Goal: Task Accomplishment & Management: Complete application form

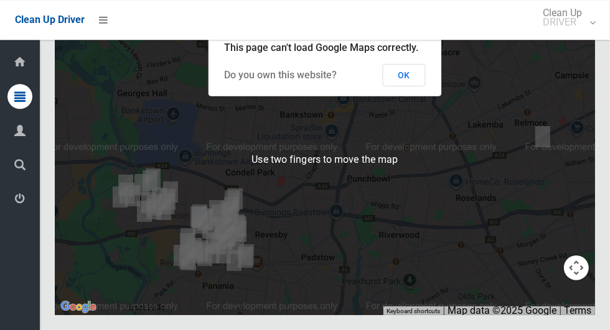
scroll to position [7529, 0]
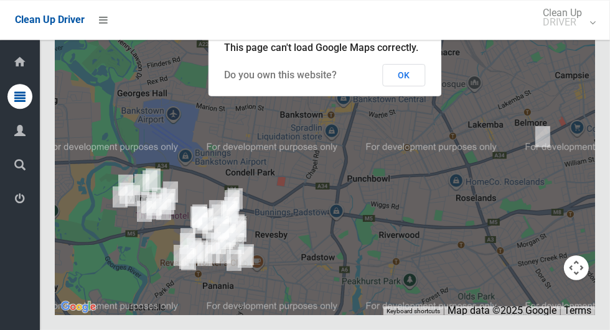
click at [407, 86] on button "OK" at bounding box center [404, 75] width 43 height 22
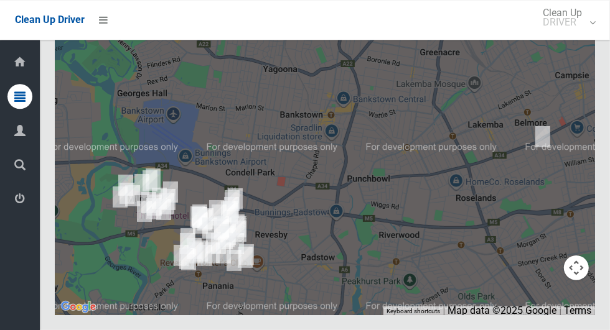
scroll to position [7529, 0]
click at [16, 202] on icon at bounding box center [19, 199] width 11 height 25
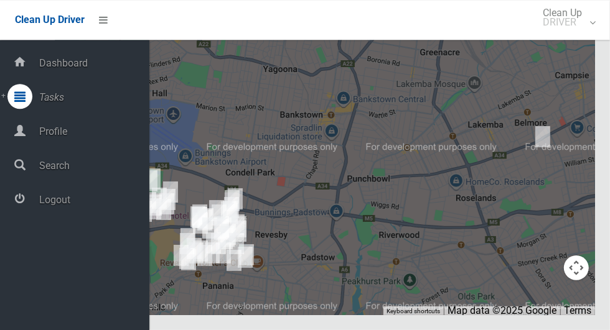
click at [40, 206] on span "Logout" at bounding box center [92, 200] width 114 height 12
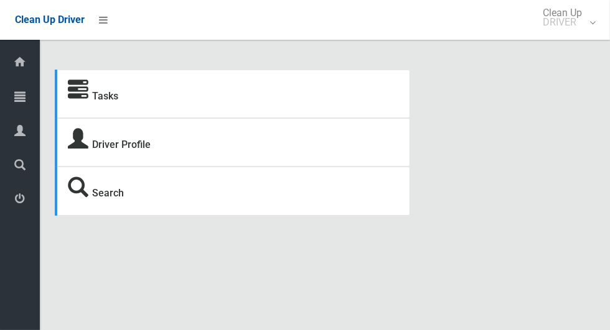
click at [5, 103] on link "Tasks" at bounding box center [20, 97] width 40 height 27
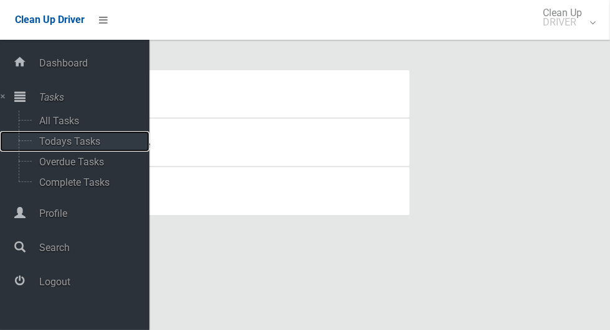
click at [45, 146] on span "Todays Tasks" at bounding box center [86, 142] width 103 height 12
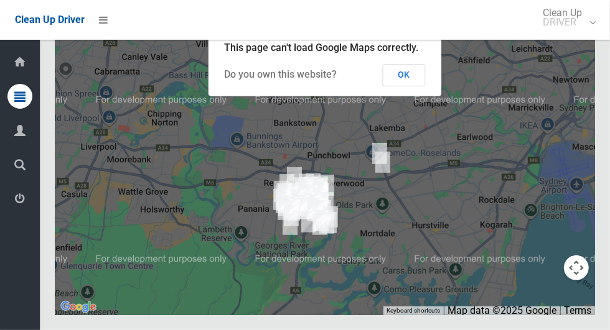
scroll to position [7618, 0]
click at [404, 86] on button "OK" at bounding box center [404, 75] width 43 height 22
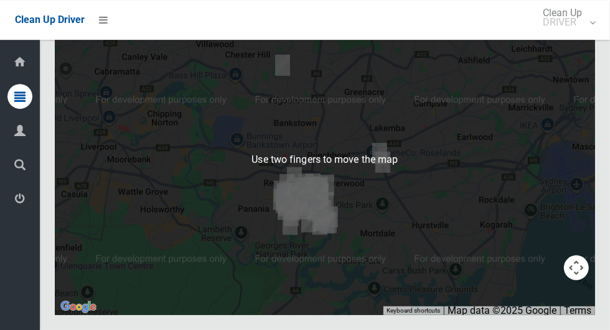
scroll to position [7629, 0]
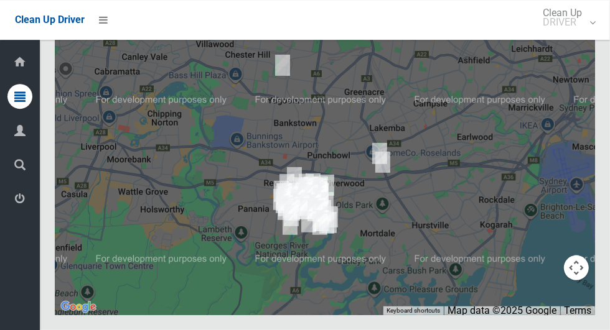
click at [16, 208] on icon at bounding box center [19, 199] width 11 height 25
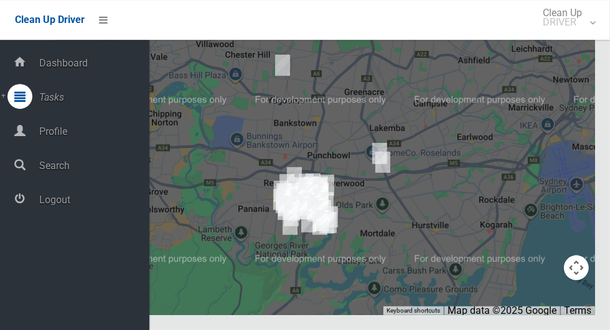
click at [52, 205] on span "Logout" at bounding box center [92, 200] width 114 height 12
click at [42, 206] on span "Logout" at bounding box center [92, 200] width 114 height 12
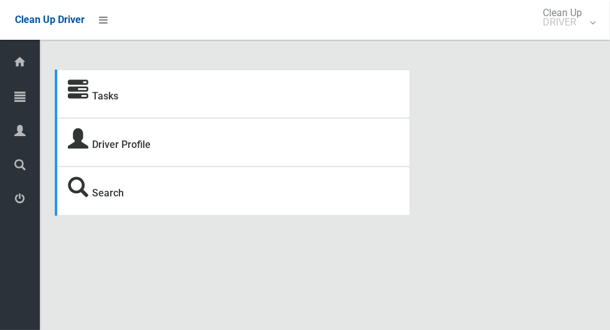
click at [15, 98] on icon at bounding box center [19, 96] width 11 height 25
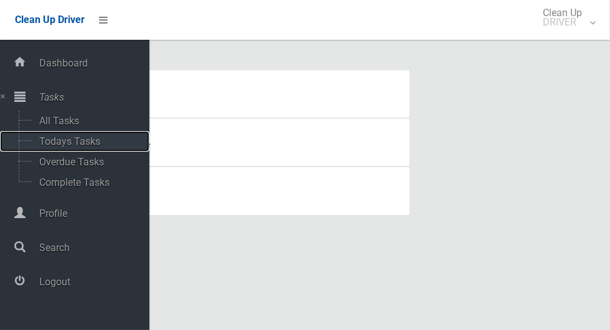
click at [41, 144] on span "Todays Tasks" at bounding box center [86, 142] width 103 height 12
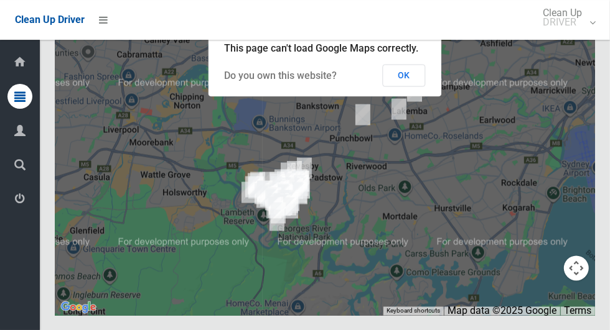
scroll to position [8915, 0]
click at [419, 86] on button "OK" at bounding box center [404, 75] width 43 height 22
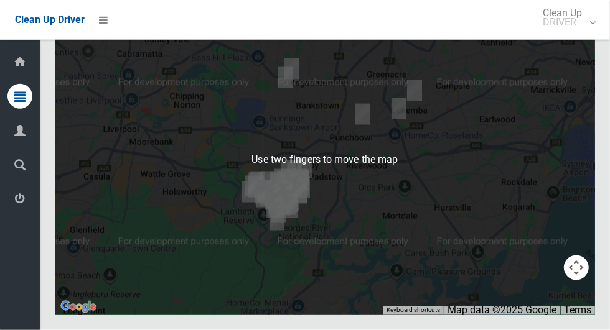
scroll to position [8860, 0]
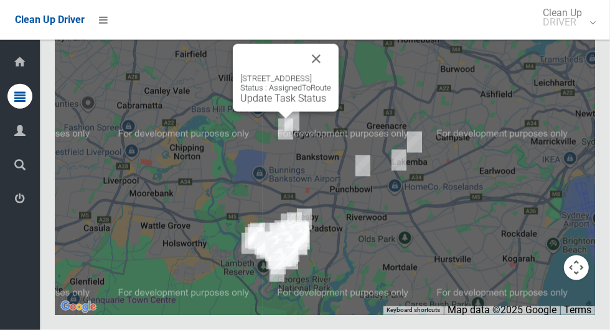
click at [331, 74] on button "Close" at bounding box center [316, 59] width 30 height 30
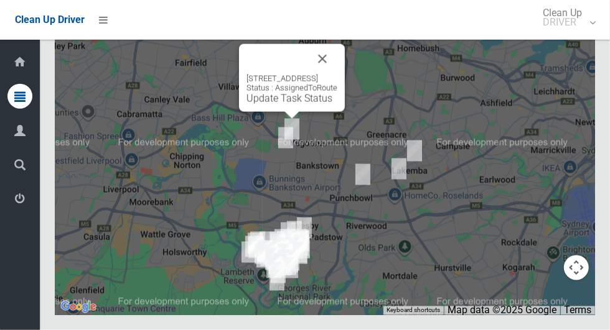
click at [337, 74] on button "Close" at bounding box center [322, 59] width 30 height 30
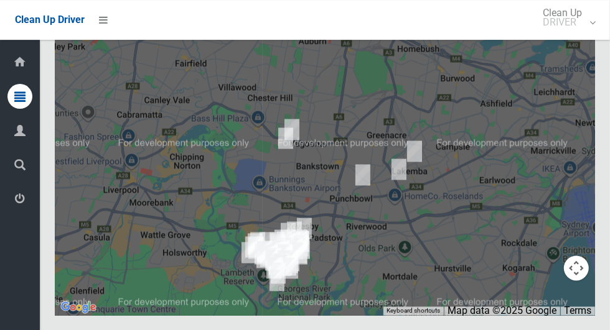
scroll to position [8868, 0]
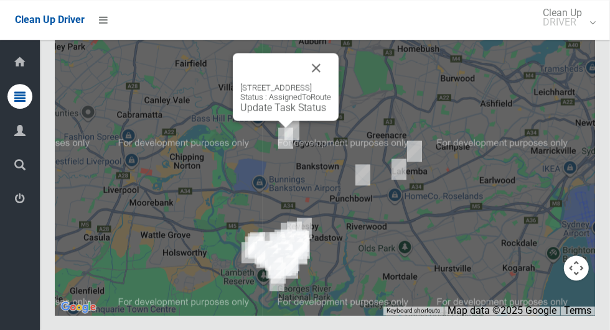
click at [331, 83] on button "Close" at bounding box center [316, 68] width 30 height 30
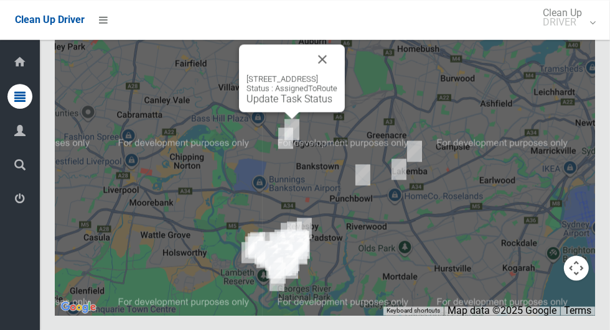
click at [337, 74] on button "Close" at bounding box center [322, 59] width 30 height 30
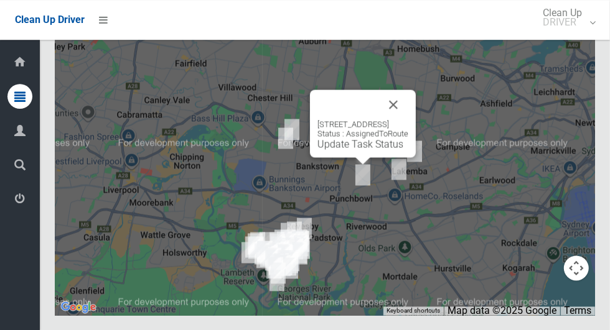
click at [408, 119] on button "Close" at bounding box center [393, 105] width 30 height 30
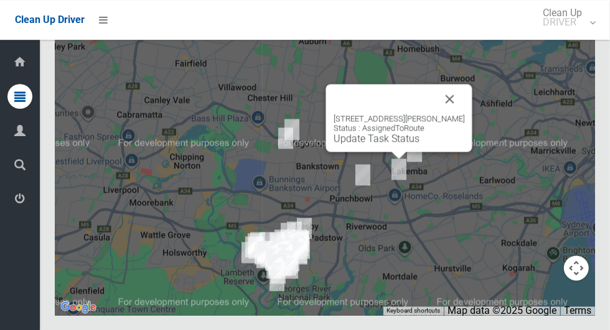
click at [465, 114] on button "Close" at bounding box center [450, 99] width 30 height 30
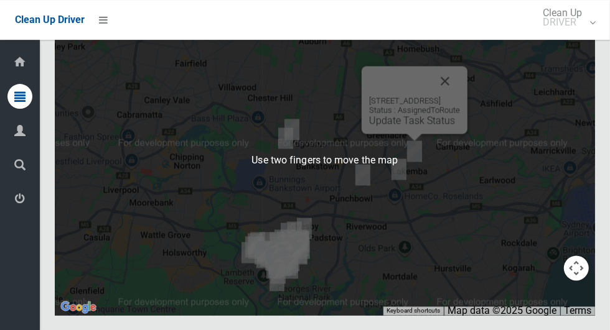
scroll to position [8939, 0]
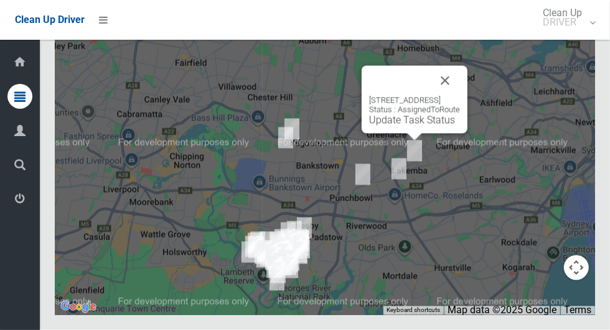
click at [460, 96] on button "Close" at bounding box center [445, 81] width 30 height 30
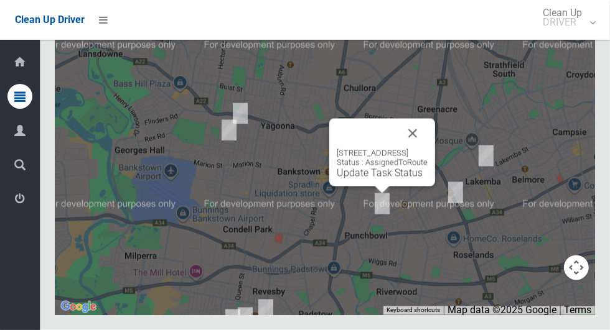
click at [398, 149] on div at bounding box center [367, 134] width 61 height 30
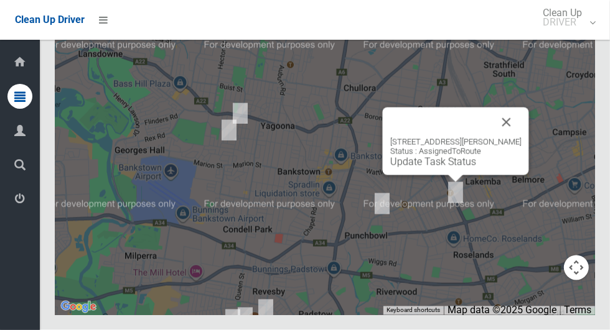
click at [521, 138] on button "Close" at bounding box center [507, 123] width 30 height 30
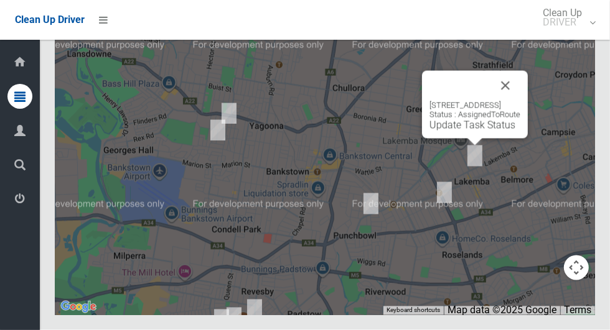
click at [520, 101] on button "Close" at bounding box center [505, 86] width 30 height 30
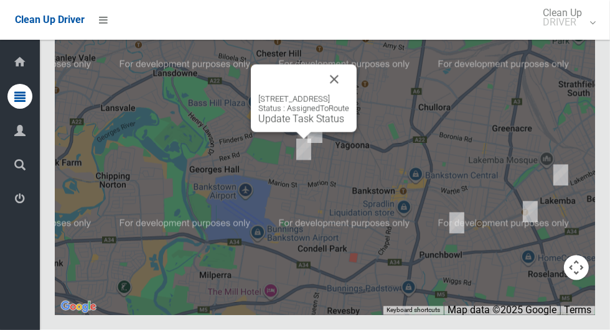
click at [349, 95] on button "Close" at bounding box center [334, 80] width 30 height 30
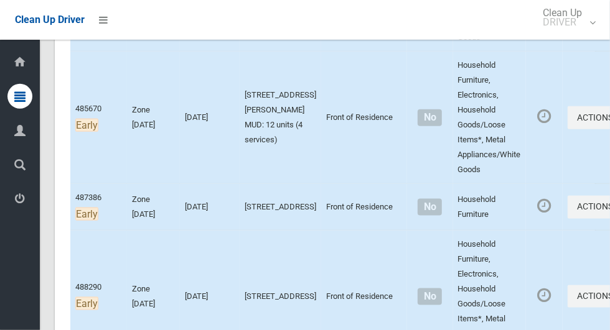
scroll to position [0, 0]
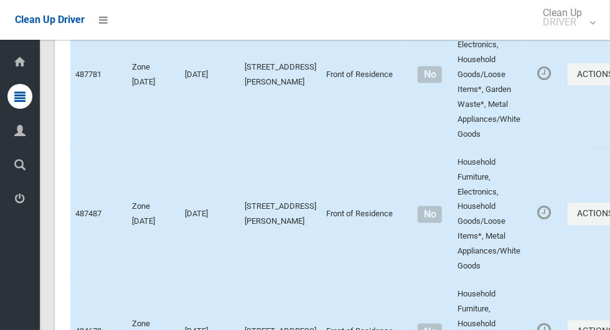
scroll to position [8939, 0]
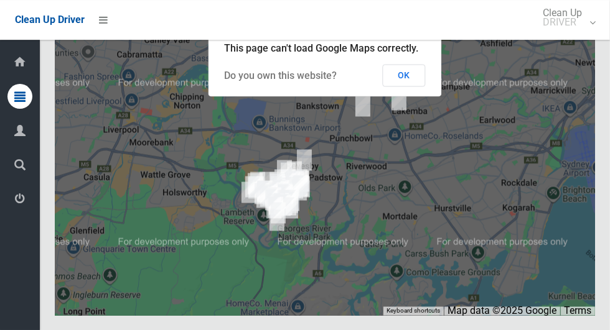
click at [414, 86] on button "OK" at bounding box center [404, 75] width 43 height 22
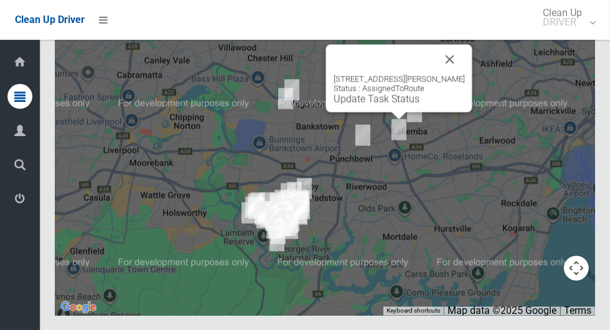
click at [465, 74] on button "Close" at bounding box center [450, 59] width 30 height 30
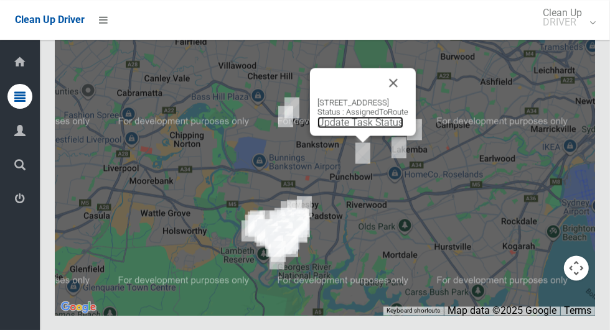
click at [337, 128] on link "Update Task Status" at bounding box center [360, 122] width 86 height 12
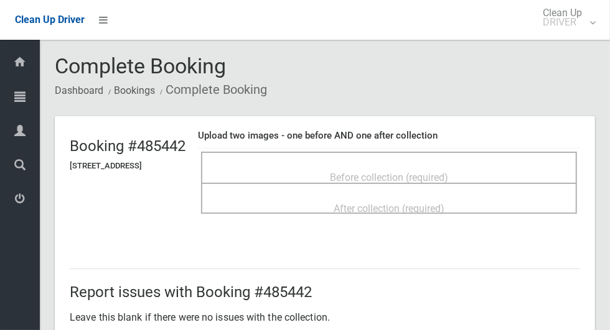
click at [523, 156] on div "Before collection (required)" at bounding box center [389, 167] width 376 height 31
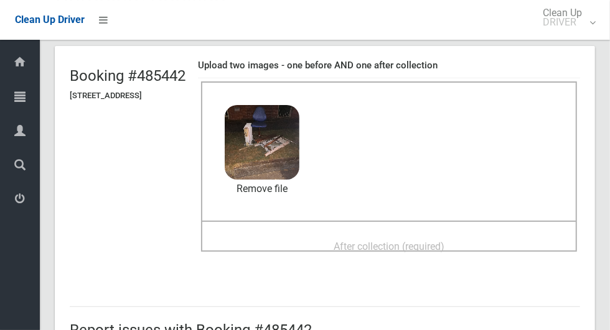
scroll to position [71, 0]
click at [493, 234] on div "After collection (required)" at bounding box center [389, 245] width 348 height 23
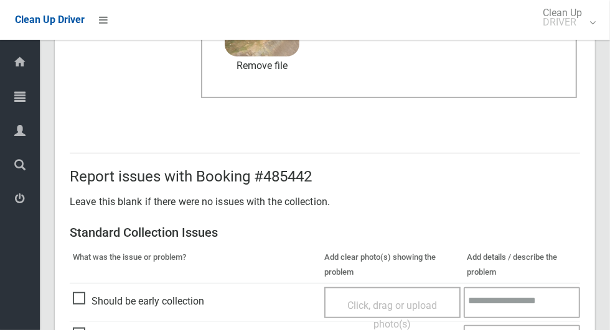
scroll to position [1018, 0]
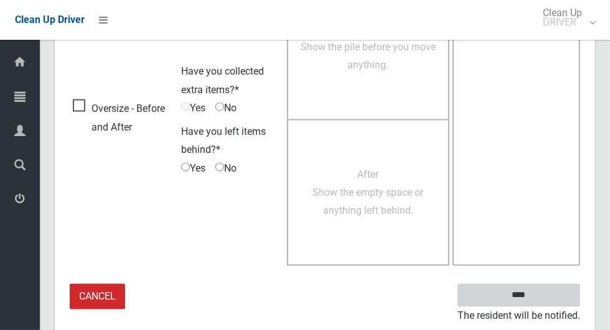
click at [540, 296] on input "****" at bounding box center [518, 295] width 123 height 23
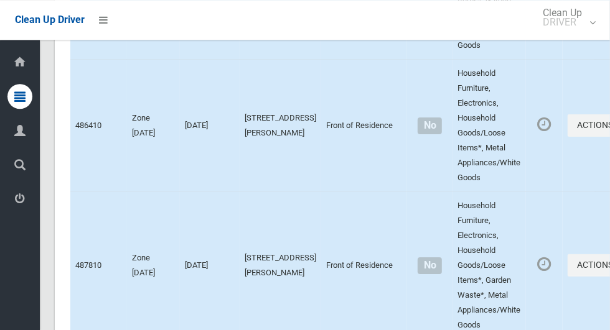
scroll to position [8939, 0]
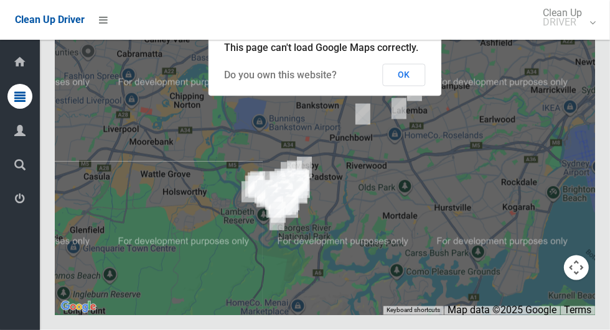
click at [419, 86] on button "OK" at bounding box center [404, 75] width 43 height 22
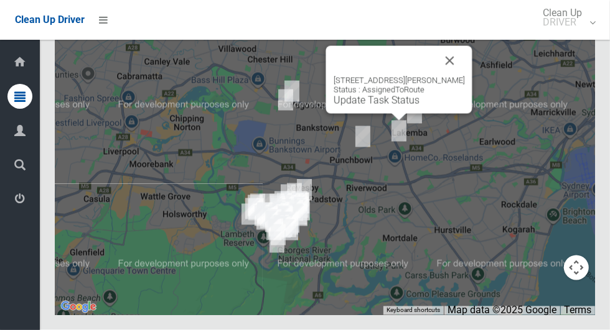
click at [380, 106] on link "Update Task Status" at bounding box center [377, 101] width 86 height 12
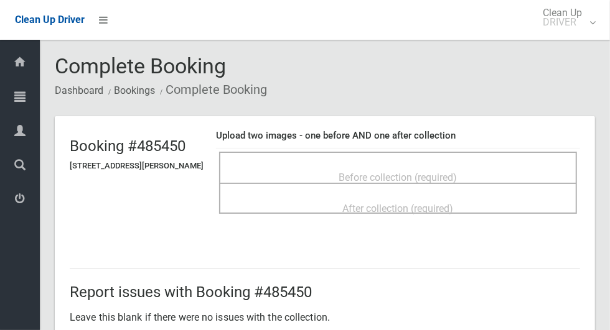
click at [445, 172] on span "Before collection (required)" at bounding box center [398, 178] width 118 height 12
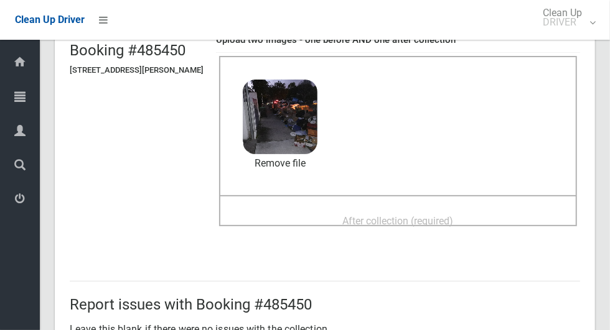
scroll to position [95, 0]
click at [498, 211] on div "After collection (required)" at bounding box center [398, 221] width 330 height 23
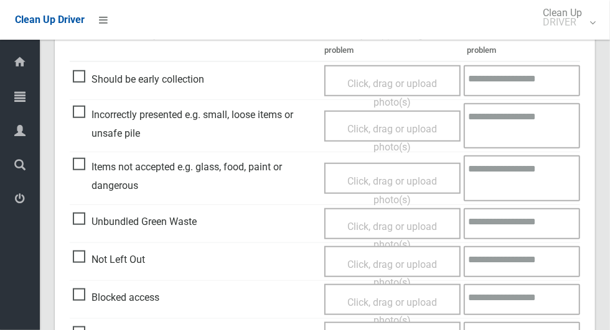
scroll to position [643, 0]
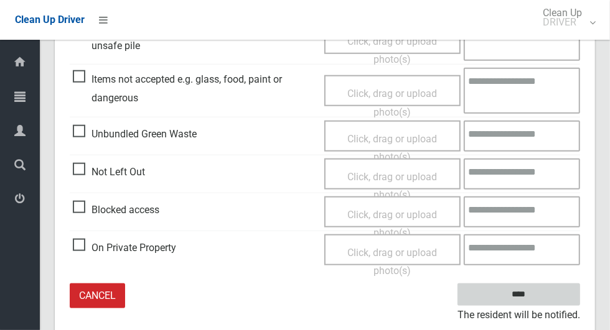
click at [546, 290] on input "****" at bounding box center [518, 295] width 123 height 23
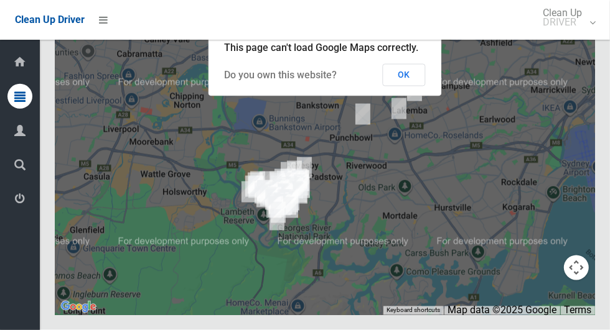
scroll to position [8939, 0]
click at [419, 86] on button "OK" at bounding box center [404, 75] width 43 height 22
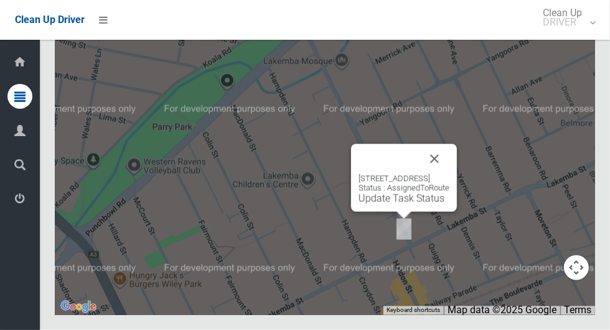
click at [409, 205] on link "Update Task Status" at bounding box center [401, 199] width 86 height 12
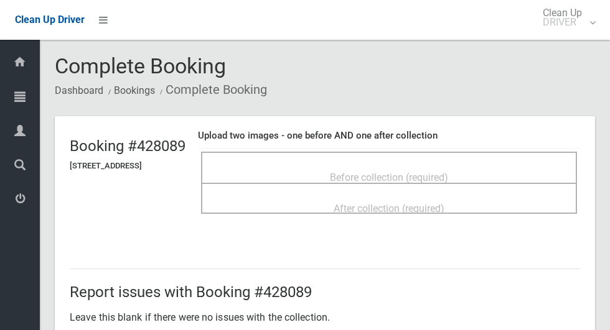
click at [446, 166] on div "Before collection (required)" at bounding box center [389, 177] width 348 height 23
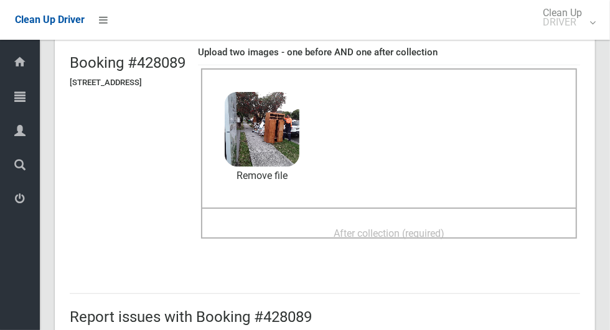
scroll to position [102, 0]
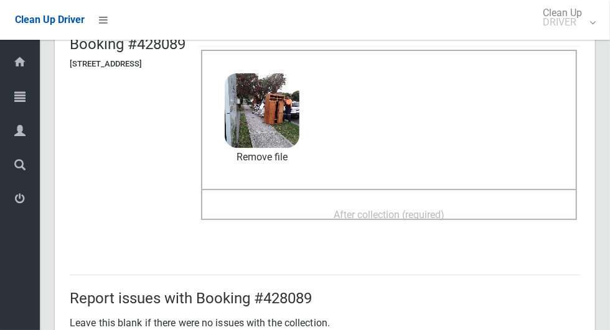
click at [495, 210] on div "After collection (required)" at bounding box center [389, 214] width 348 height 23
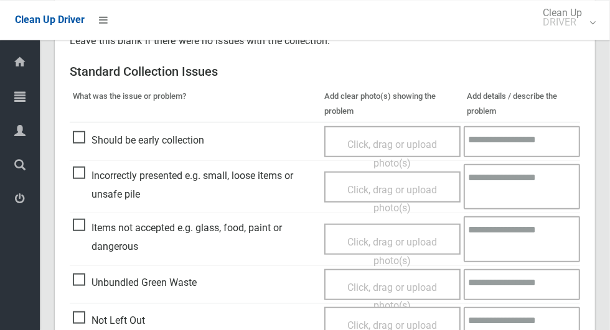
scroll to position [643, 0]
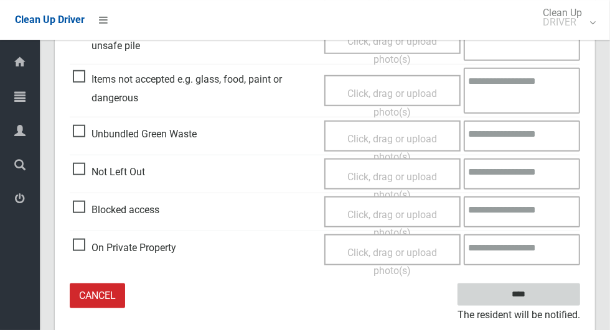
click at [543, 291] on input "****" at bounding box center [518, 295] width 123 height 23
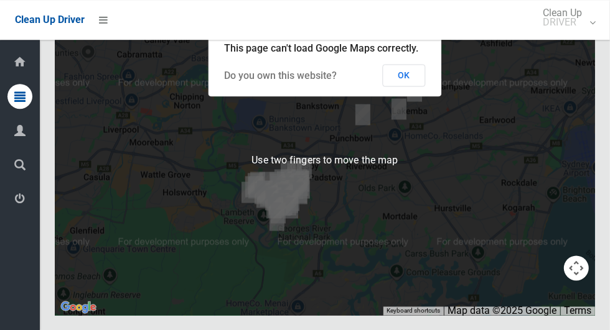
scroll to position [8892, 0]
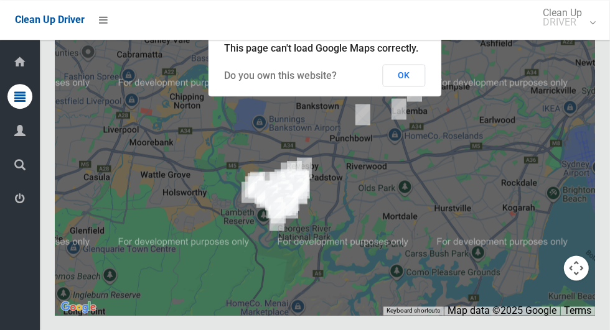
click at [419, 86] on button "OK" at bounding box center [404, 75] width 43 height 22
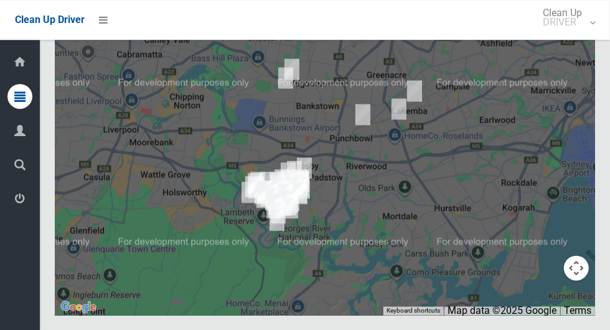
scroll to position [8812, 0]
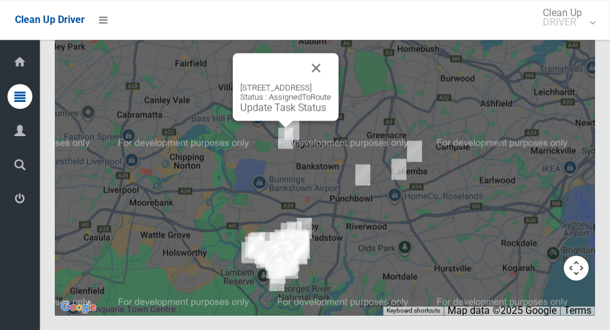
click at [331, 83] on button "Close" at bounding box center [316, 68] width 30 height 30
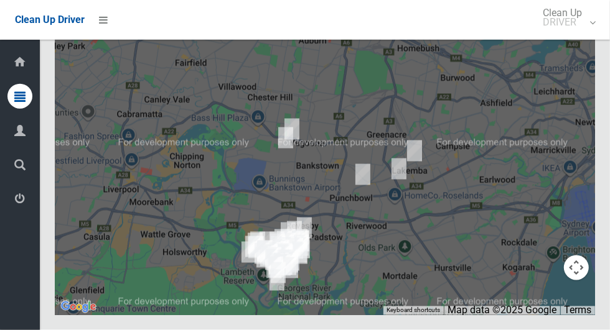
scroll to position [8940, 0]
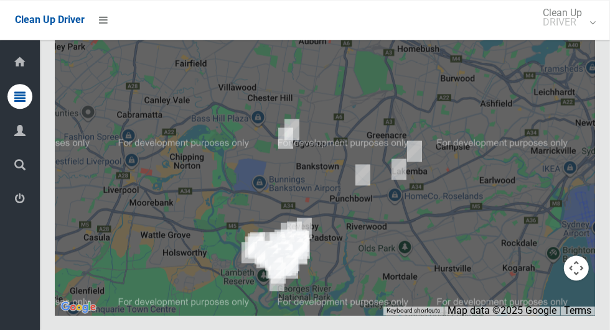
click at [16, 203] on icon at bounding box center [19, 199] width 11 height 25
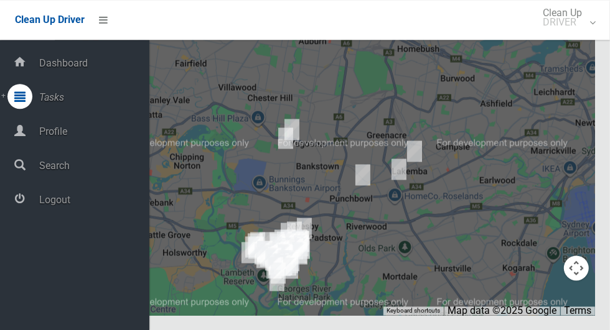
click at [44, 203] on span "Logout" at bounding box center [92, 200] width 114 height 12
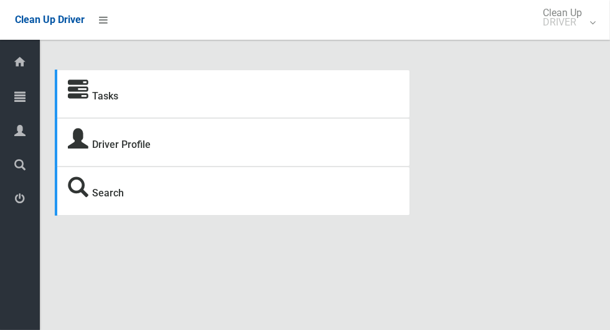
click at [15, 95] on icon at bounding box center [19, 96] width 11 height 25
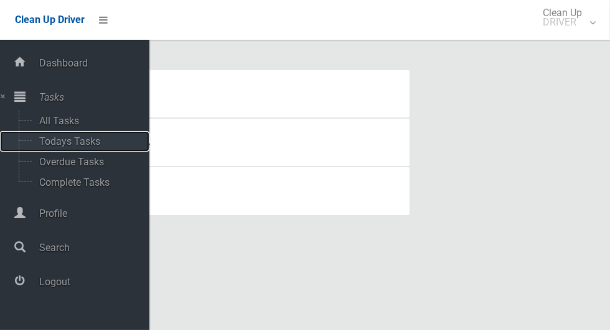
click at [44, 141] on span "Todays Tasks" at bounding box center [86, 142] width 103 height 12
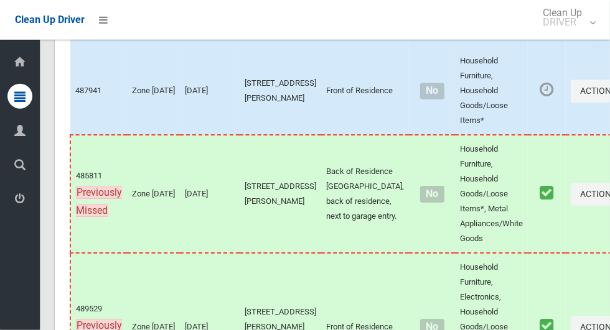
scroll to position [7529, 0]
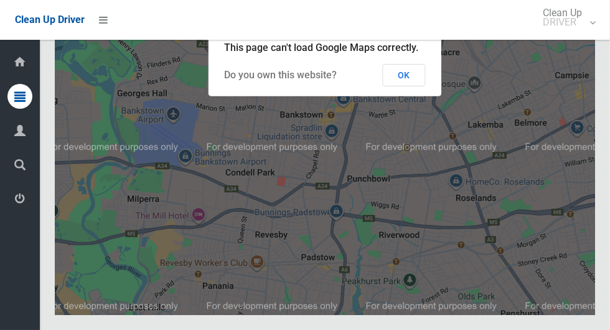
click at [423, 86] on button "OK" at bounding box center [404, 75] width 43 height 22
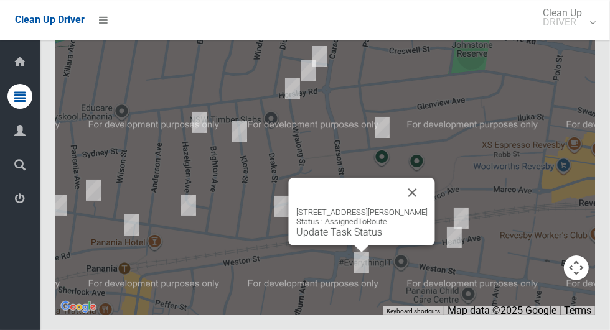
click at [408, 208] on button "Close" at bounding box center [413, 193] width 30 height 30
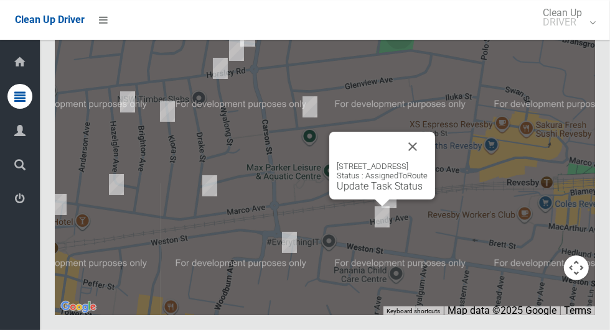
click at [427, 162] on button "Close" at bounding box center [413, 147] width 30 height 30
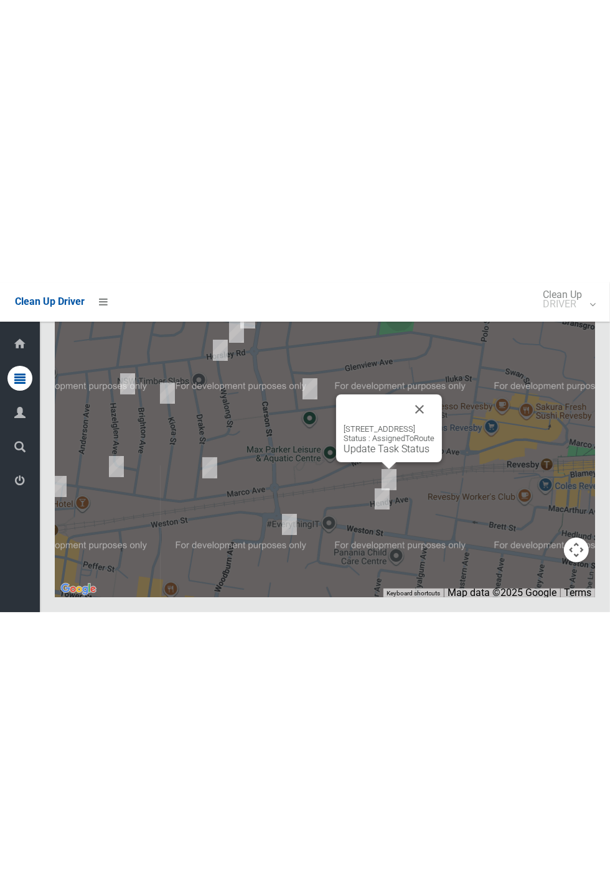
scroll to position [7001, 0]
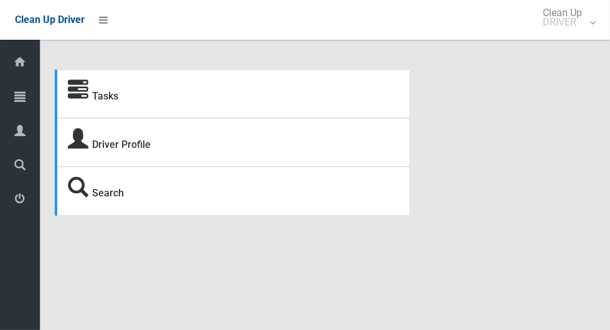
click at [21, 92] on icon at bounding box center [19, 96] width 11 height 25
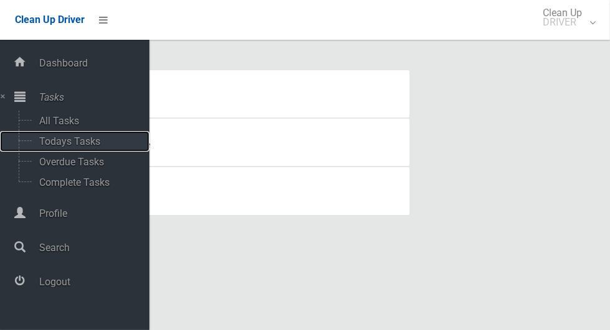
click at [40, 139] on span "Todays Tasks" at bounding box center [86, 142] width 103 height 12
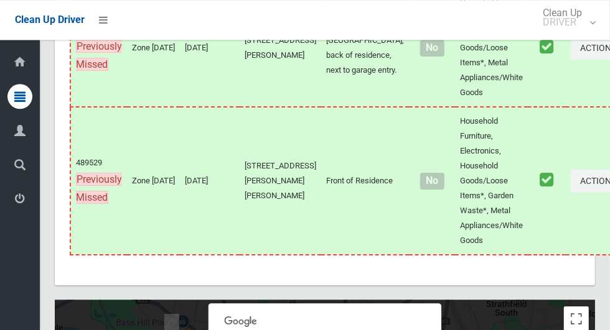
scroll to position [7529, 0]
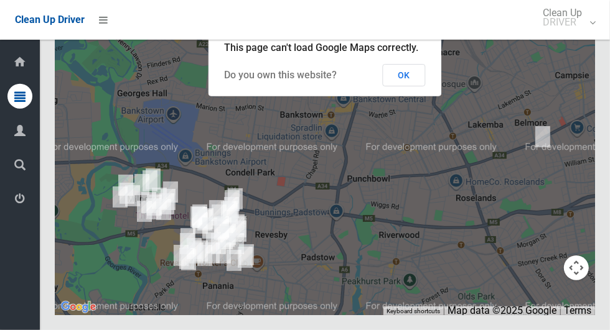
click at [407, 86] on button "OK" at bounding box center [404, 75] width 43 height 22
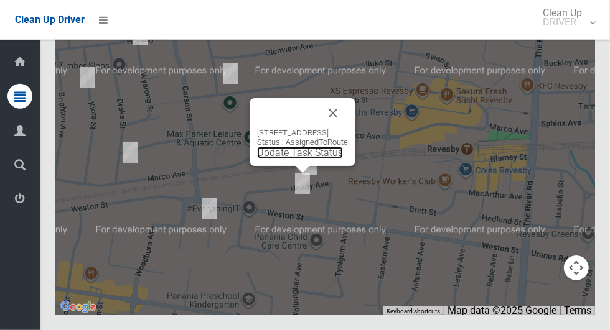
click at [300, 159] on link "Update Task Status" at bounding box center [300, 153] width 86 height 12
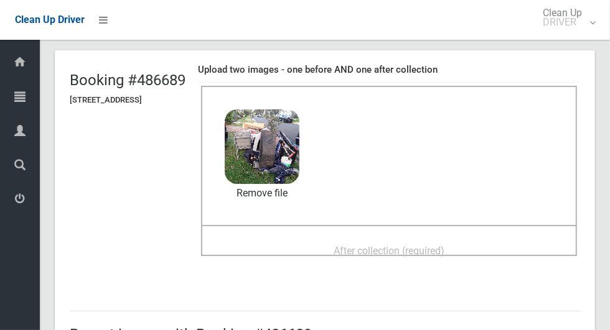
scroll to position [85, 0]
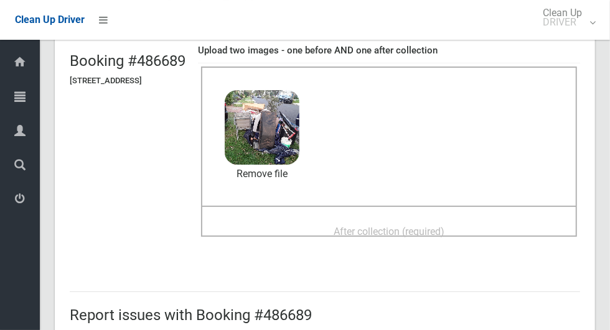
click at [487, 220] on div "After collection (required)" at bounding box center [389, 231] width 348 height 23
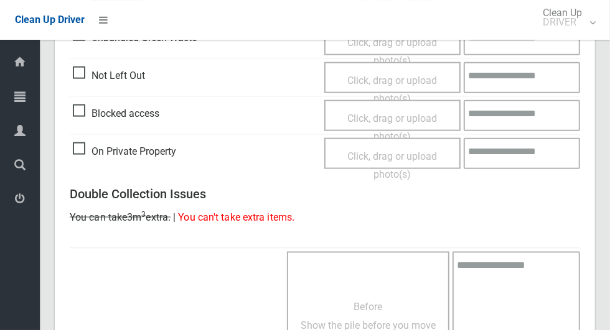
scroll to position [1018, 0]
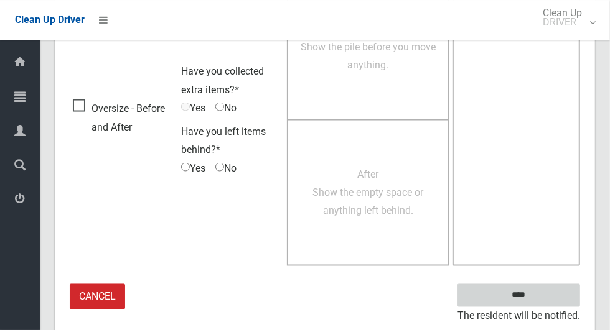
click at [540, 292] on input "****" at bounding box center [518, 295] width 123 height 23
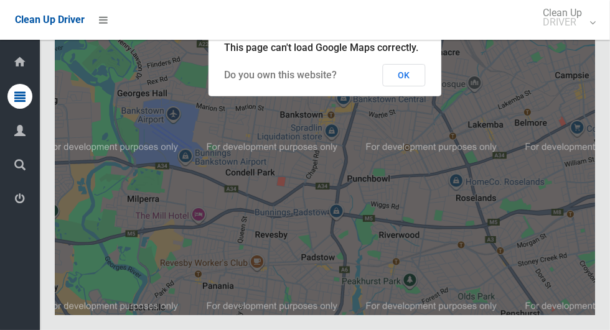
scroll to position [7529, 0]
click at [419, 86] on button "OK" at bounding box center [404, 75] width 43 height 22
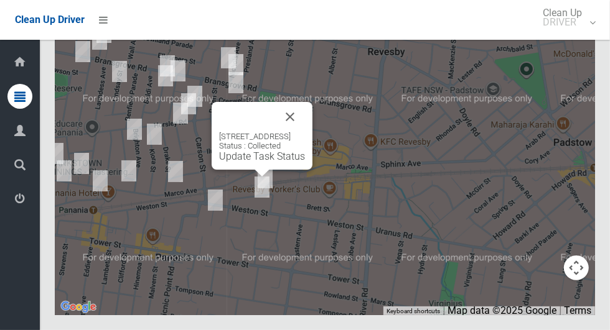
click at [305, 132] on button "Close" at bounding box center [290, 117] width 30 height 30
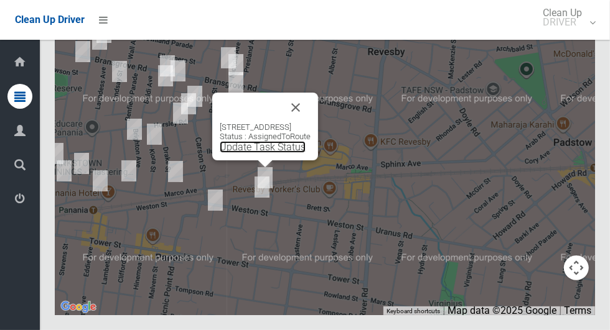
click at [252, 153] on link "Update Task Status" at bounding box center [263, 147] width 86 height 12
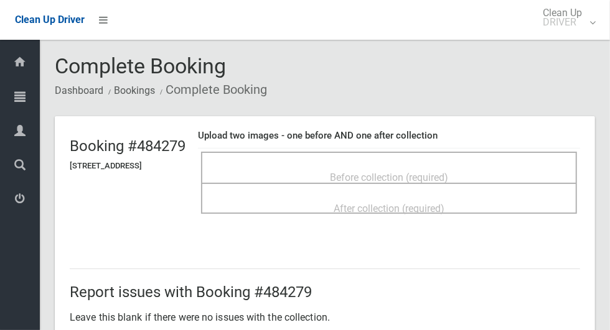
click at [448, 180] on span "Before collection (required)" at bounding box center [389, 178] width 118 height 12
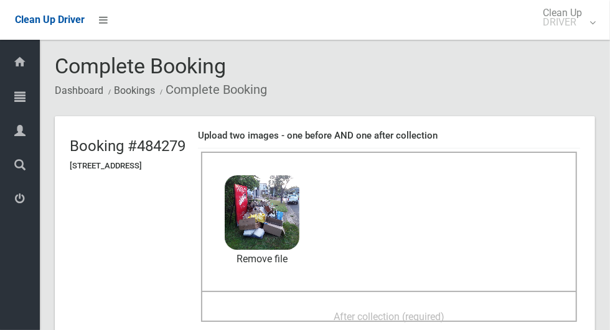
click at [442, 311] on span "After collection (required)" at bounding box center [389, 317] width 111 height 12
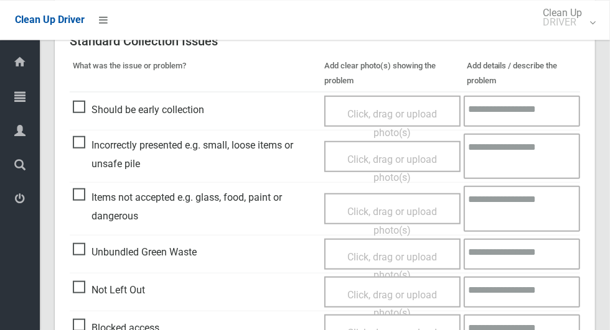
scroll to position [1018, 0]
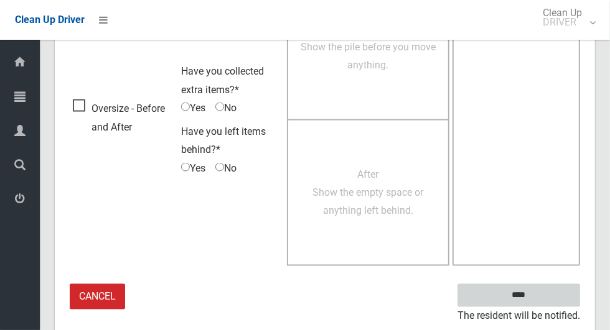
click at [549, 291] on input "****" at bounding box center [518, 295] width 123 height 23
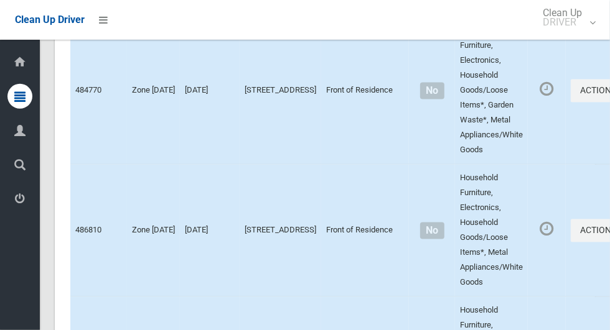
scroll to position [7529, 0]
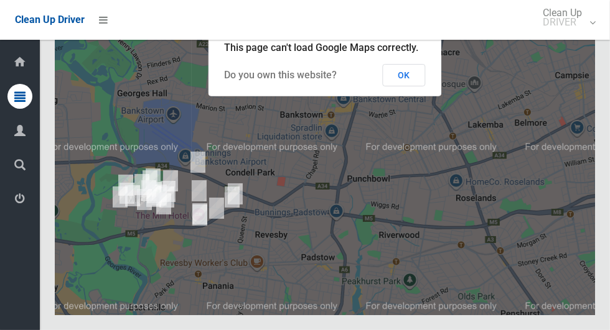
click at [419, 86] on button "OK" at bounding box center [404, 75] width 43 height 22
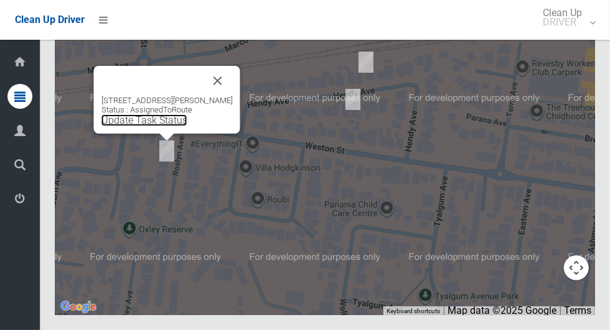
click at [156, 126] on link "Update Task Status" at bounding box center [144, 120] width 86 height 12
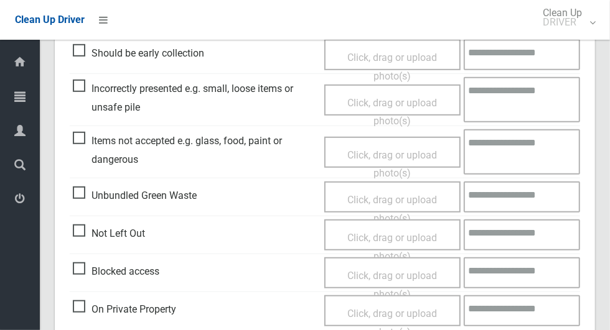
scroll to position [365, 0]
click at [87, 231] on span "Not Left Out" at bounding box center [109, 233] width 72 height 19
click at [402, 232] on span "Click, drag or upload photo(s)" at bounding box center [392, 246] width 90 height 30
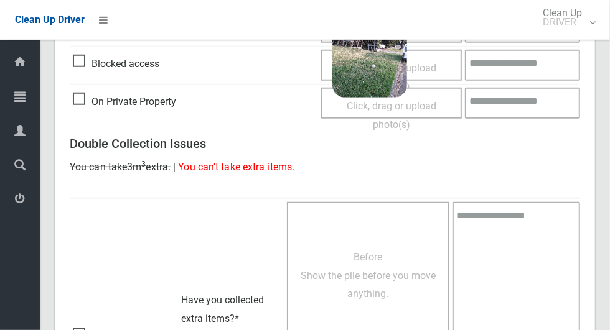
scroll to position [801, 0]
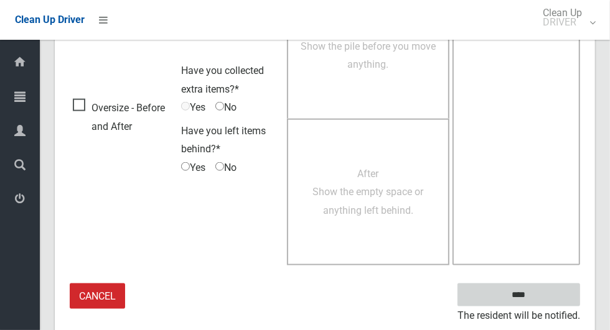
click at [525, 287] on input "****" at bounding box center [518, 295] width 123 height 23
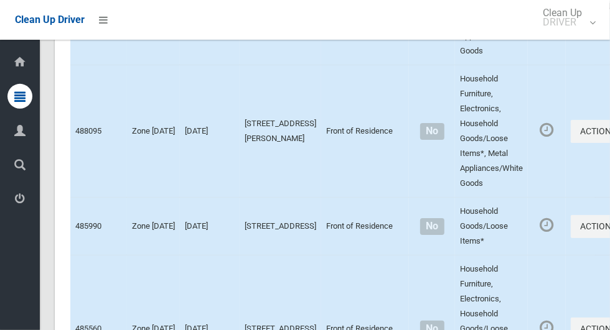
scroll to position [7529, 0]
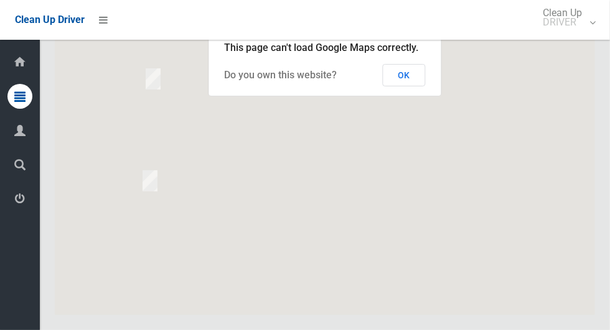
click at [423, 86] on button "OK" at bounding box center [404, 75] width 43 height 22
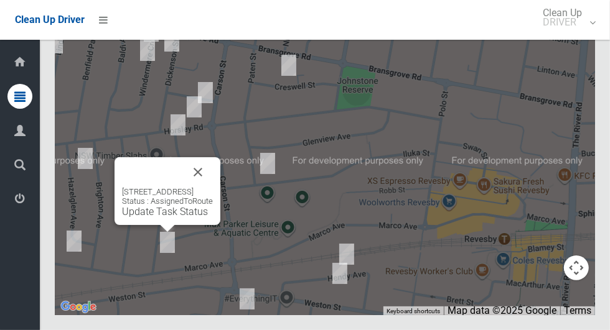
click at [212, 187] on button "Close" at bounding box center [198, 172] width 30 height 30
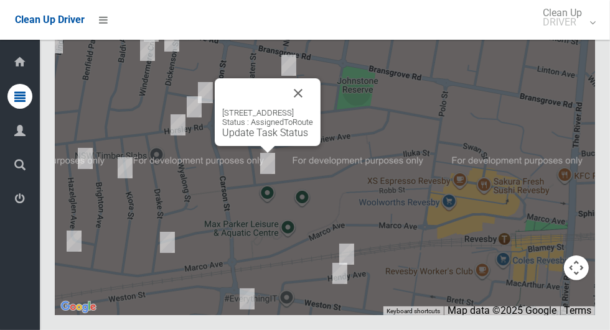
click at [313, 108] on button "Close" at bounding box center [298, 93] width 30 height 30
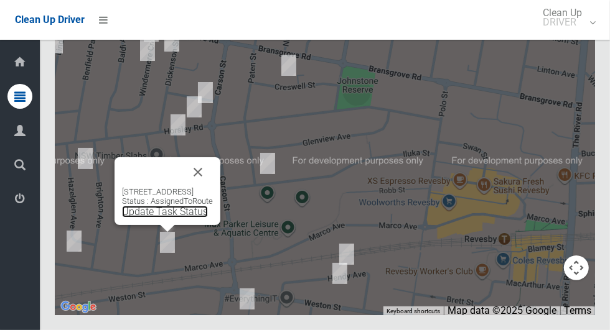
click at [167, 218] on link "Update Task Status" at bounding box center [165, 212] width 86 height 12
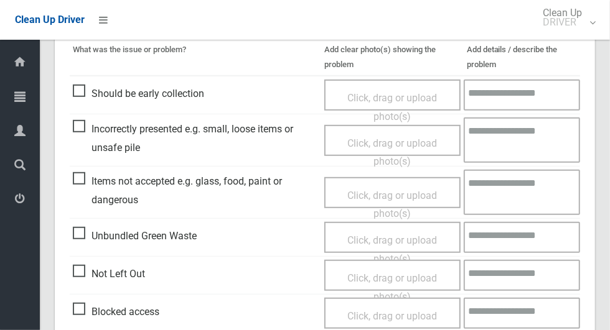
scroll to position [329, 0]
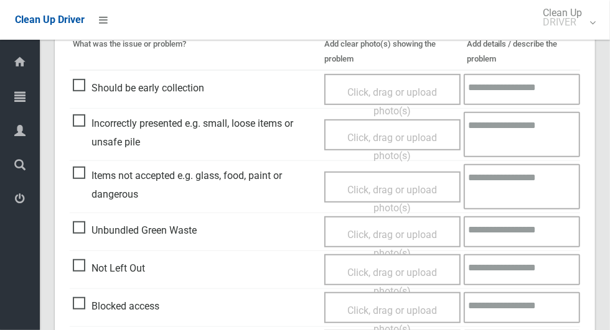
click at [91, 266] on span "Not Left Out" at bounding box center [109, 268] width 72 height 19
click at [91, 272] on span "Not Left Out" at bounding box center [109, 268] width 72 height 19
click at [87, 266] on span "Not Left Out" at bounding box center [109, 268] width 72 height 19
click at [420, 273] on span "Click, drag or upload photo(s)" at bounding box center [392, 282] width 90 height 30
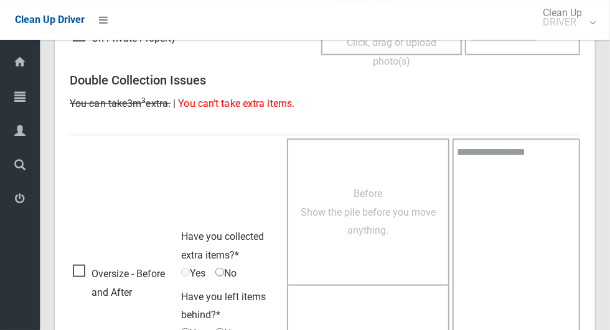
scroll to position [801, 0]
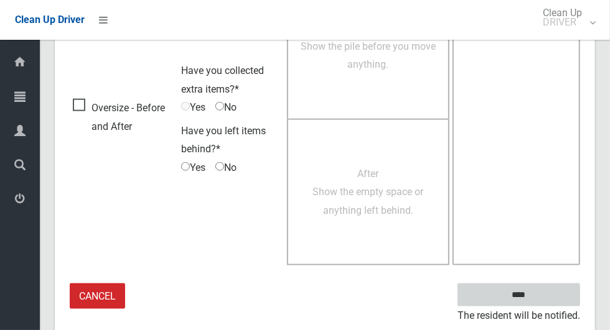
click at [525, 287] on input "****" at bounding box center [518, 295] width 123 height 23
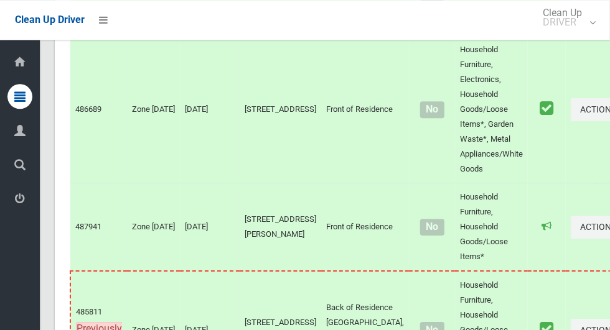
scroll to position [7529, 0]
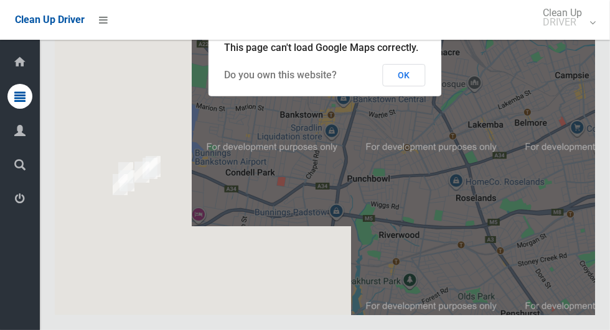
click at [419, 86] on button "OK" at bounding box center [404, 75] width 43 height 22
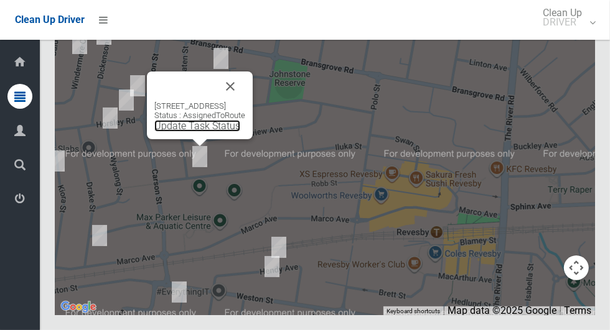
click at [197, 132] on link "Update Task Status" at bounding box center [197, 126] width 86 height 12
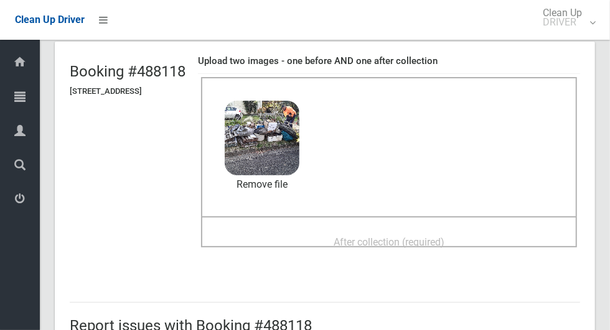
scroll to position [73, 0]
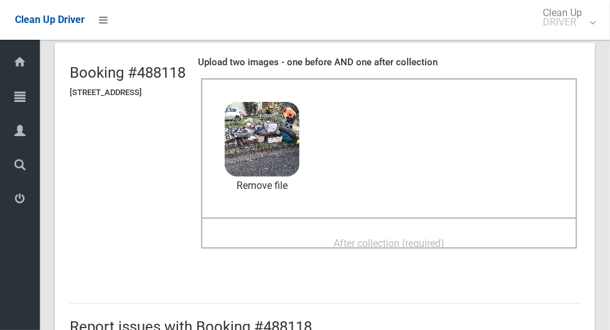
click at [503, 238] on div "After collection (required)" at bounding box center [389, 242] width 348 height 23
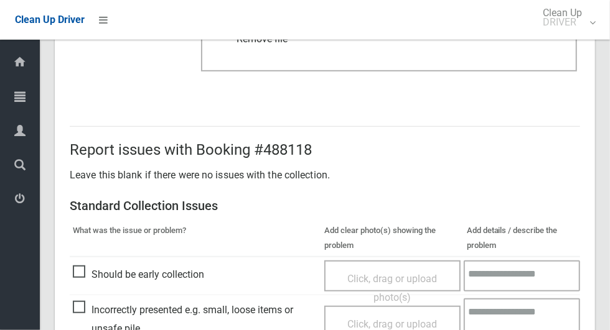
scroll to position [1018, 0]
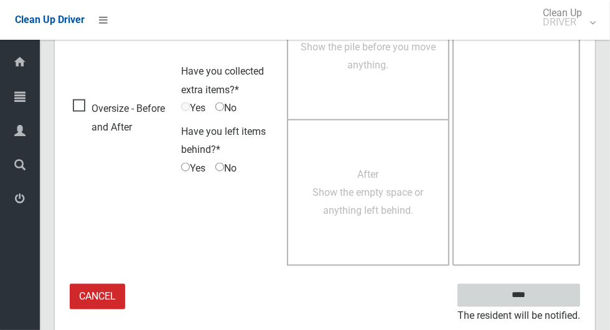
click at [541, 289] on input "****" at bounding box center [518, 295] width 123 height 23
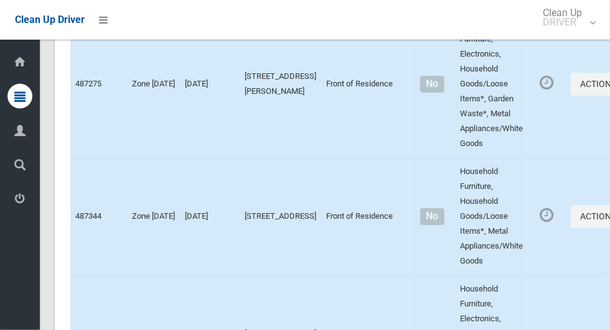
scroll to position [7529, 0]
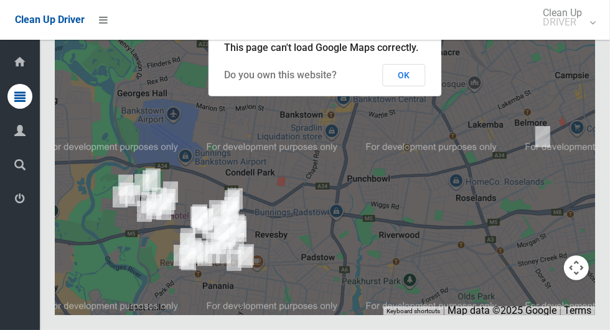
click at [419, 86] on button "OK" at bounding box center [404, 75] width 43 height 22
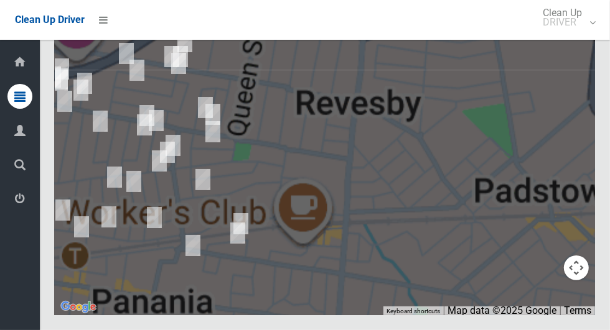
scroll to position [7527, 0]
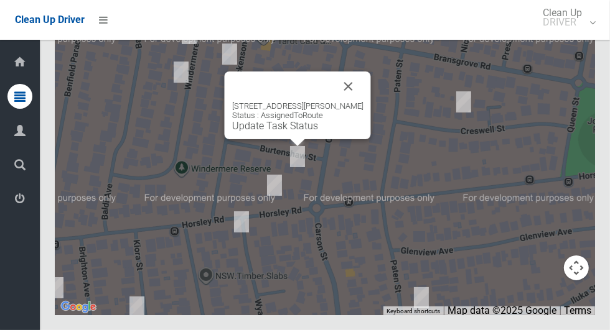
click at [353, 101] on button "Close" at bounding box center [349, 87] width 30 height 30
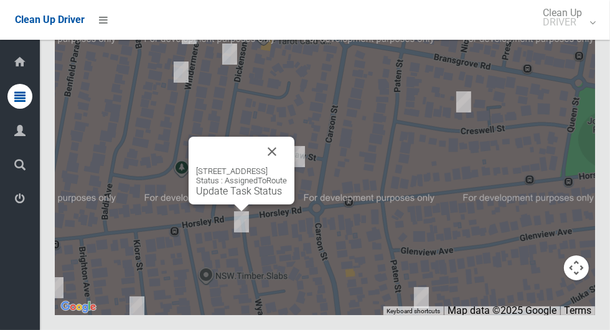
click at [287, 167] on button "Close" at bounding box center [272, 152] width 30 height 30
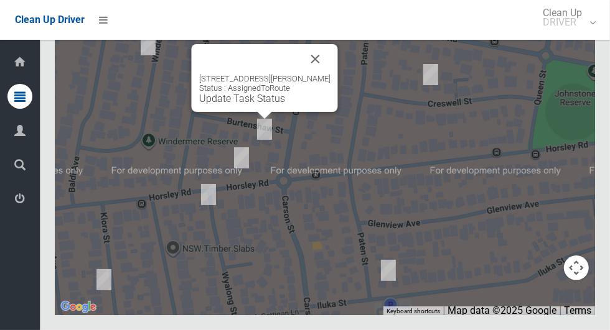
click at [325, 74] on button "Close" at bounding box center [316, 59] width 30 height 30
click at [327, 74] on button "Close" at bounding box center [316, 59] width 30 height 30
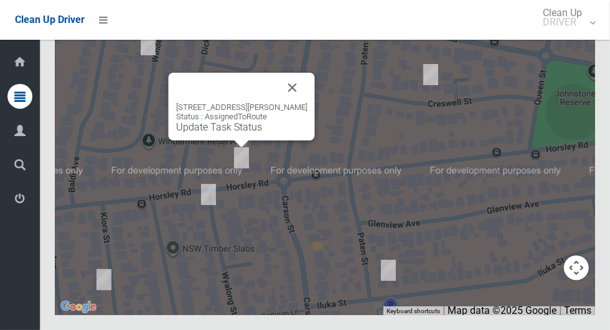
click at [241, 133] on link "Update Task Status" at bounding box center [219, 127] width 86 height 12
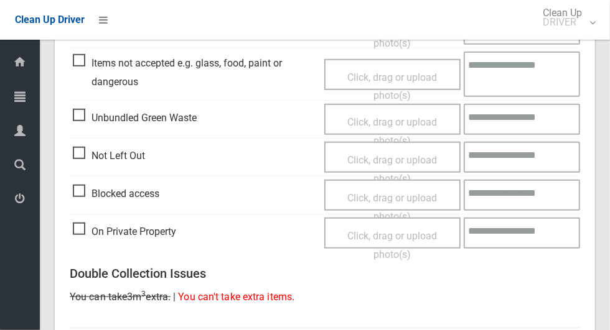
scroll to position [459, 0]
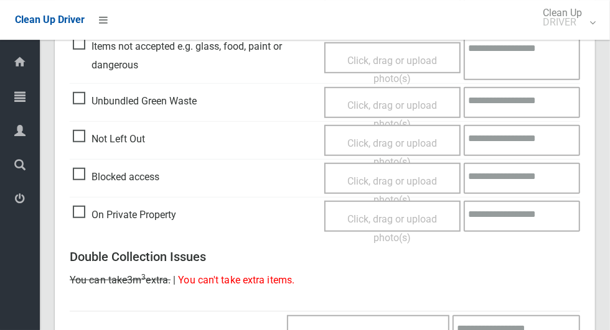
click at [74, 138] on span "Not Left Out" at bounding box center [109, 139] width 72 height 19
click at [380, 146] on span "Click, drag or upload photo(s)" at bounding box center [392, 153] width 90 height 30
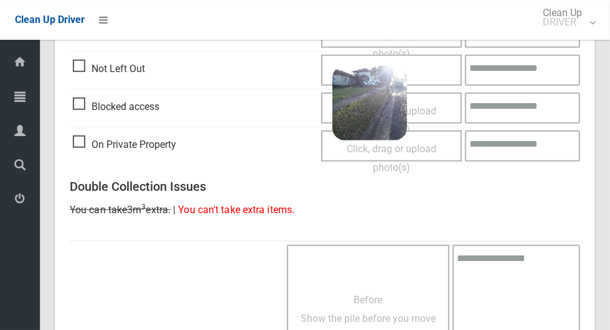
scroll to position [801, 0]
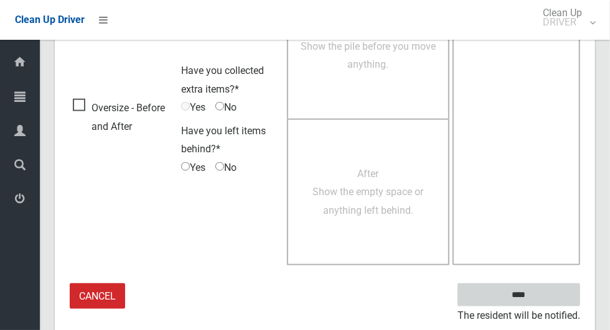
click at [524, 292] on input "****" at bounding box center [518, 295] width 123 height 23
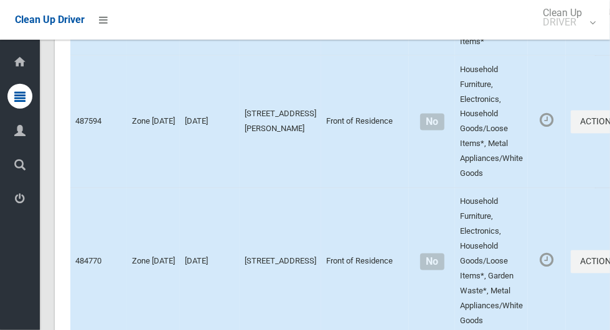
scroll to position [7529, 0]
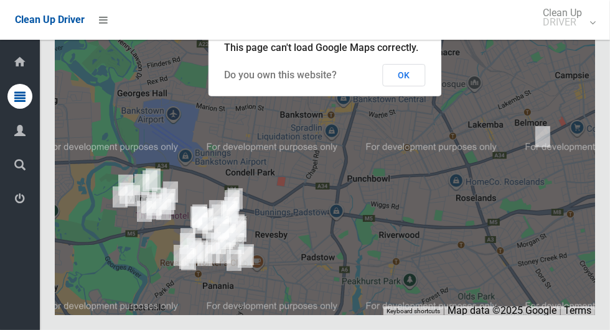
click at [419, 86] on button "OK" at bounding box center [404, 75] width 43 height 22
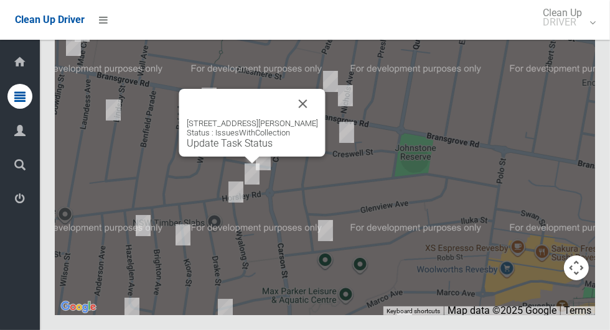
click at [313, 119] on button "Close" at bounding box center [303, 104] width 30 height 30
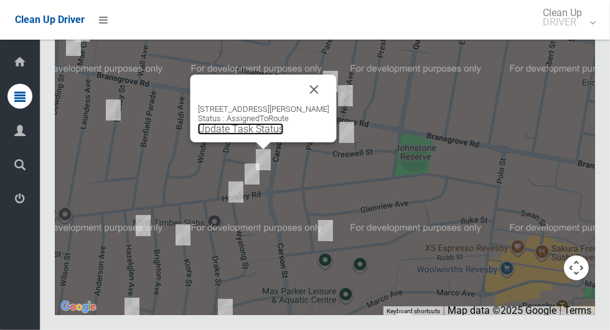
click at [253, 135] on link "Update Task Status" at bounding box center [241, 129] width 86 height 12
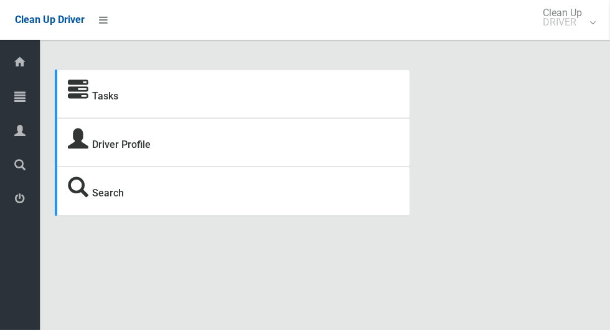
click at [22, 106] on icon at bounding box center [19, 96] width 11 height 25
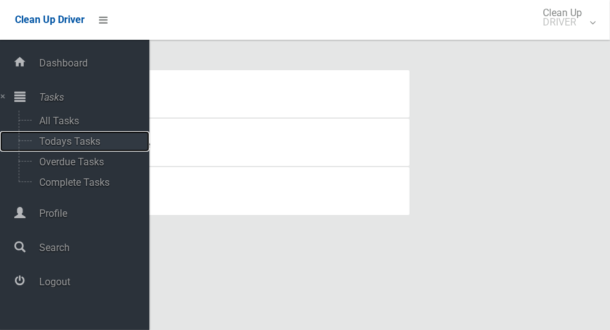
click at [95, 141] on span "Todays Tasks" at bounding box center [86, 142] width 103 height 12
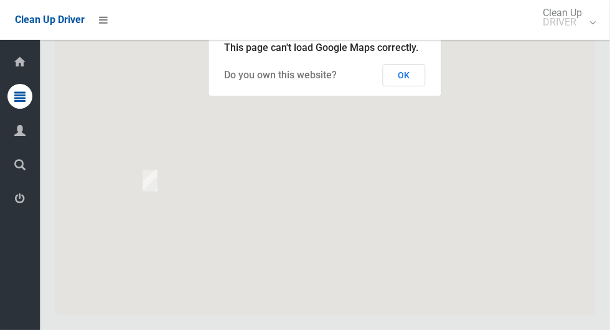
scroll to position [7529, 0]
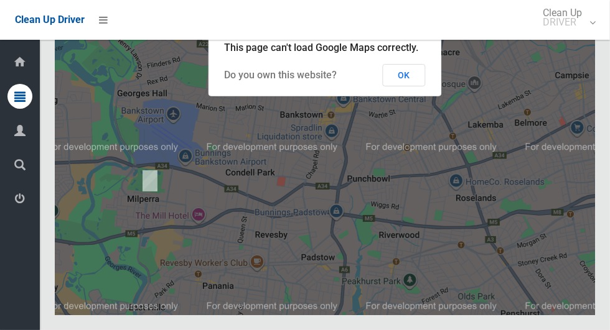
click at [408, 86] on button "OK" at bounding box center [404, 75] width 43 height 22
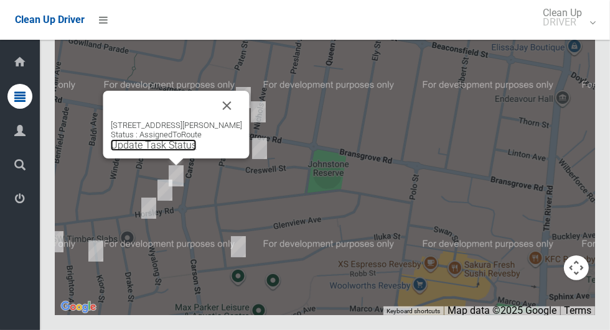
click at [160, 151] on link "Update Task Status" at bounding box center [154, 145] width 86 height 12
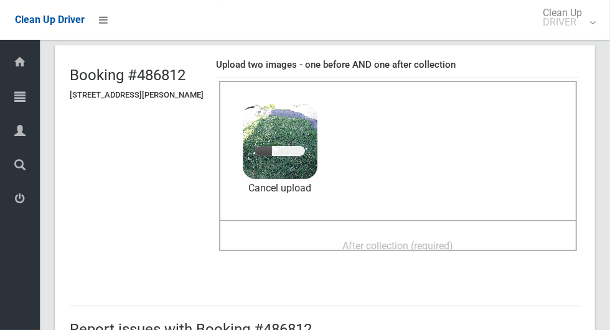
scroll to position [71, 0]
click at [484, 234] on div "After collection (required)" at bounding box center [398, 245] width 330 height 23
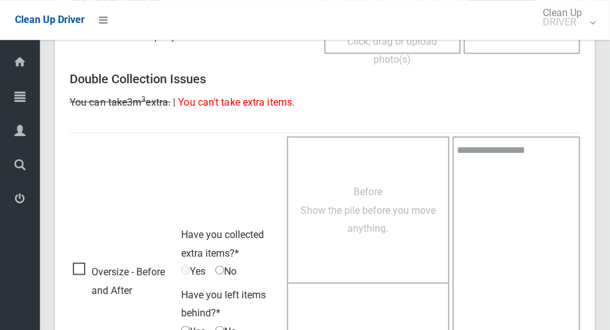
scroll to position [1018, 0]
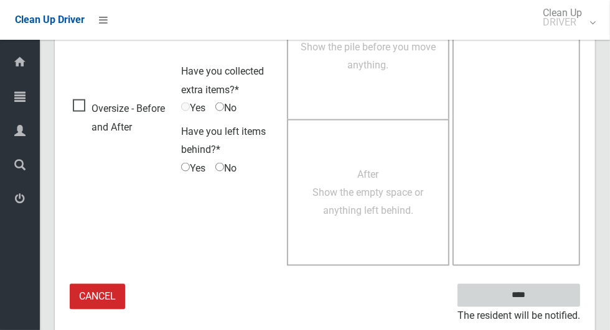
click at [528, 290] on input "****" at bounding box center [518, 295] width 123 height 23
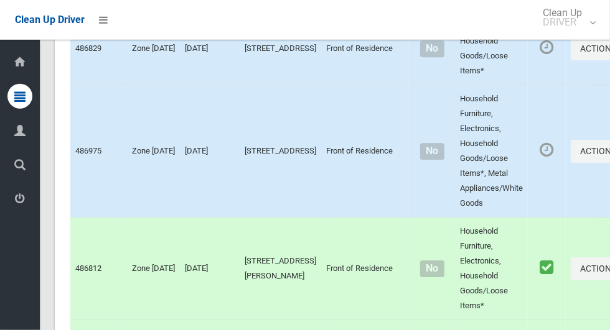
scroll to position [7529, 0]
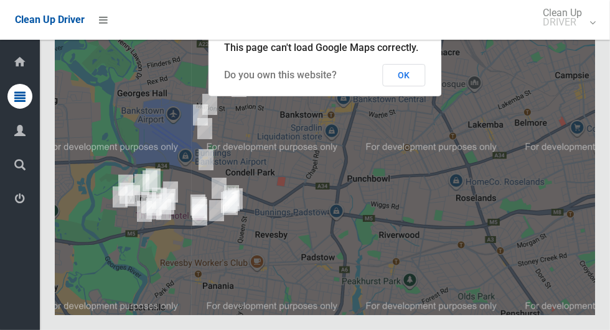
click at [406, 86] on button "OK" at bounding box center [404, 75] width 43 height 22
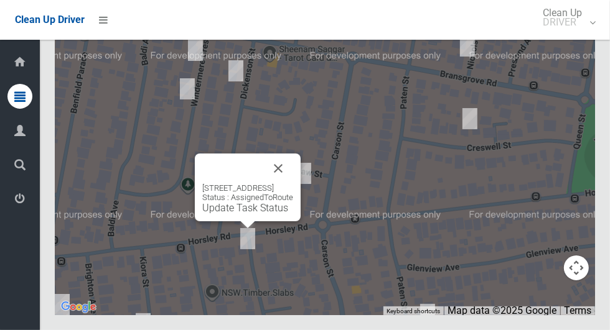
click at [245, 214] on link "Update Task Status" at bounding box center [245, 208] width 86 height 12
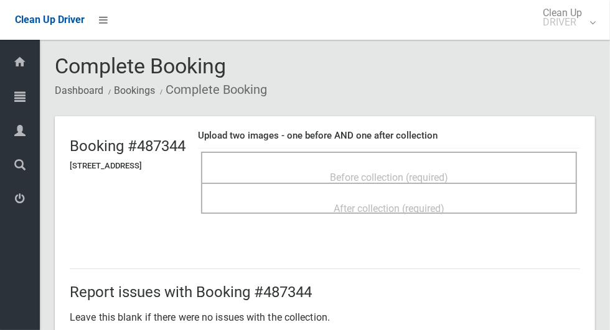
click at [448, 172] on span "Before collection (required)" at bounding box center [389, 178] width 118 height 12
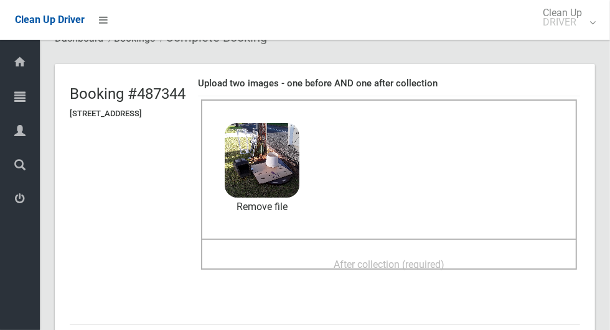
scroll to position [62, 0]
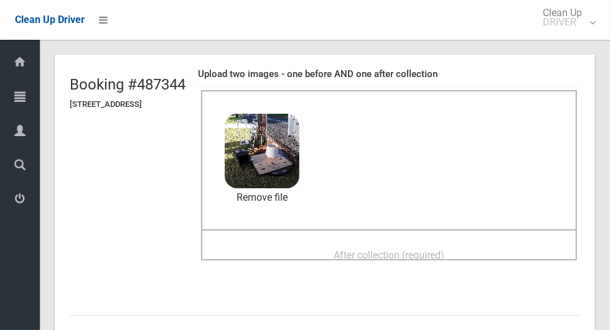
click at [490, 245] on div "After collection (required)" at bounding box center [389, 254] width 348 height 23
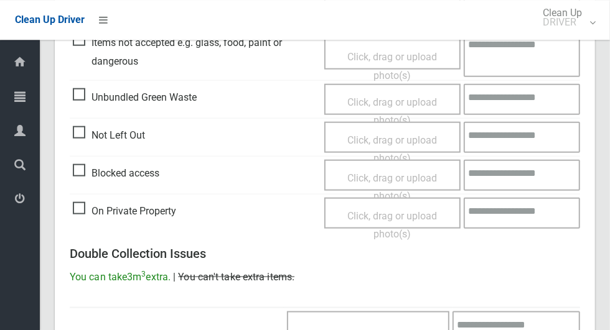
scroll to position [1018, 0]
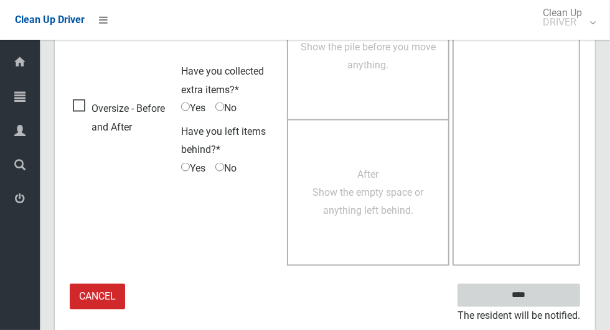
click at [540, 292] on input "****" at bounding box center [518, 295] width 123 height 23
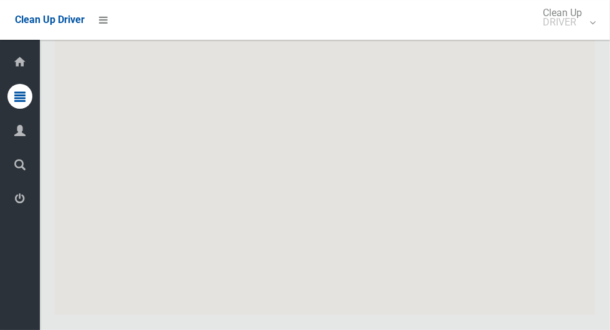
scroll to position [7529, 0]
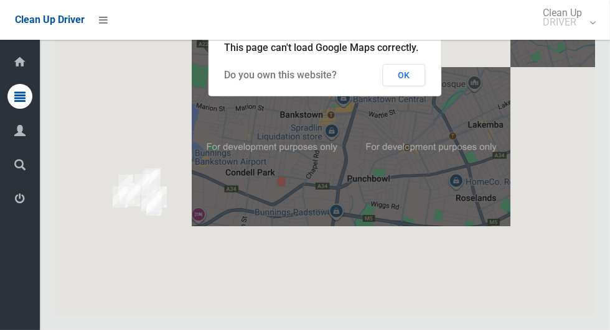
click at [419, 86] on button "OK" at bounding box center [404, 75] width 43 height 22
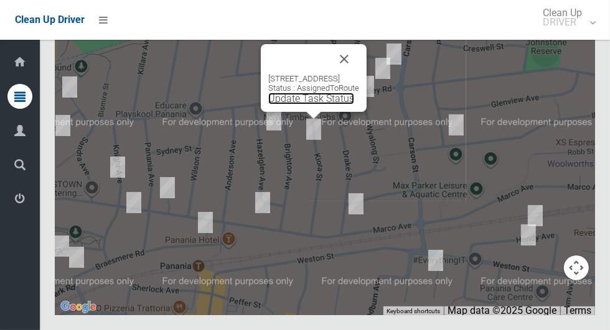
scroll to position [7522, 0]
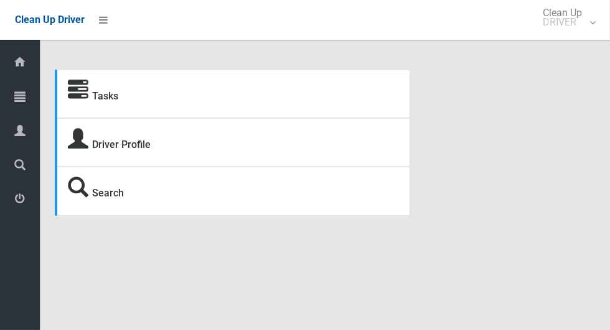
click at [24, 95] on icon at bounding box center [19, 96] width 11 height 25
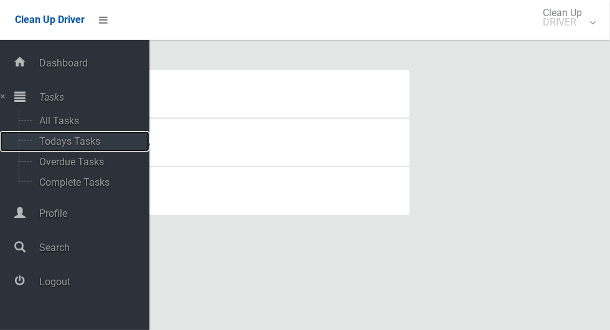
click at [92, 144] on span "Todays Tasks" at bounding box center [86, 142] width 103 height 12
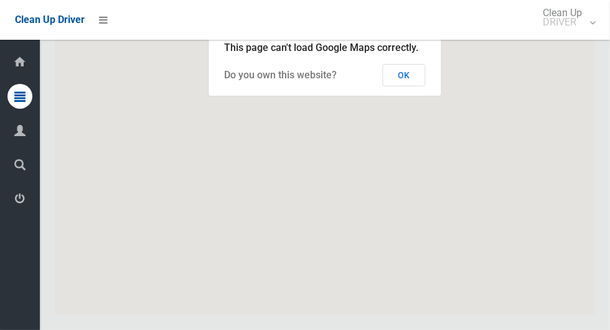
scroll to position [7529, 0]
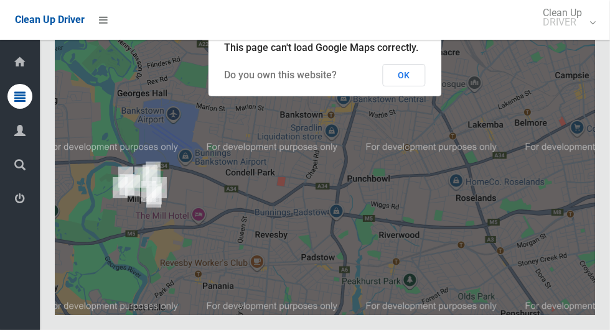
click at [408, 86] on button "OK" at bounding box center [404, 75] width 43 height 22
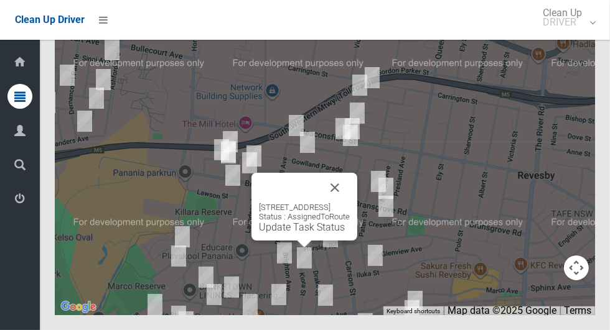
click at [317, 233] on link "Update Task Status" at bounding box center [302, 228] width 86 height 12
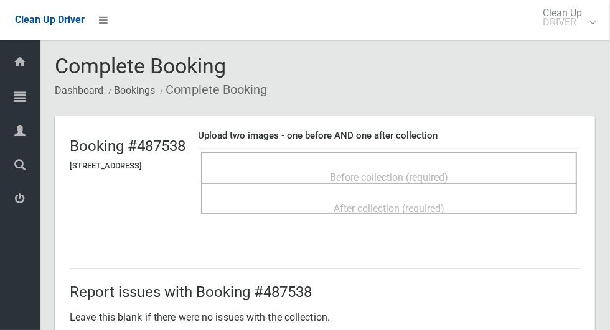
click at [352, 172] on span "Before collection (required)" at bounding box center [389, 178] width 118 height 12
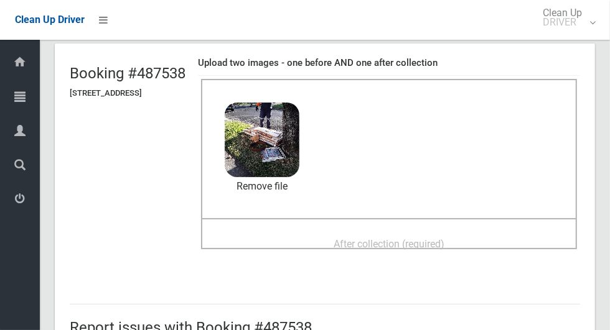
scroll to position [77, 0]
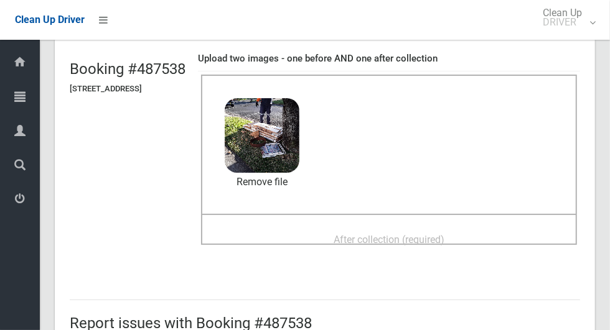
click at [505, 231] on div "After collection (required)" at bounding box center [389, 239] width 348 height 23
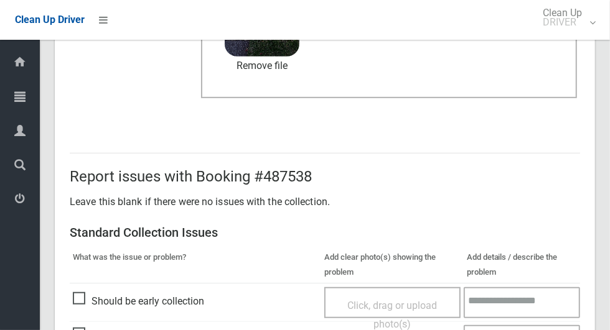
scroll to position [1018, 0]
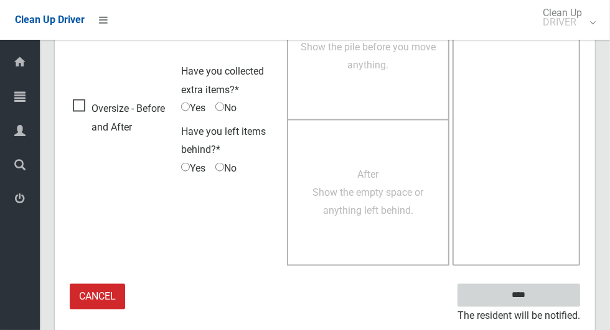
click at [540, 296] on input "****" at bounding box center [518, 295] width 123 height 23
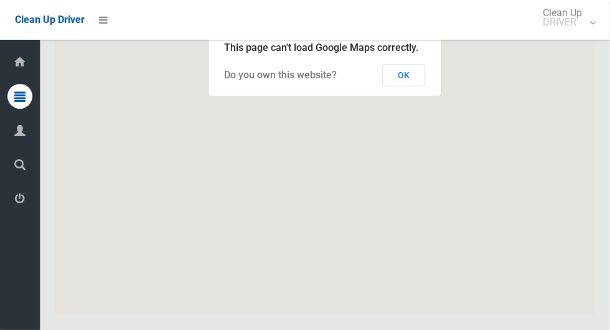
scroll to position [7529, 0]
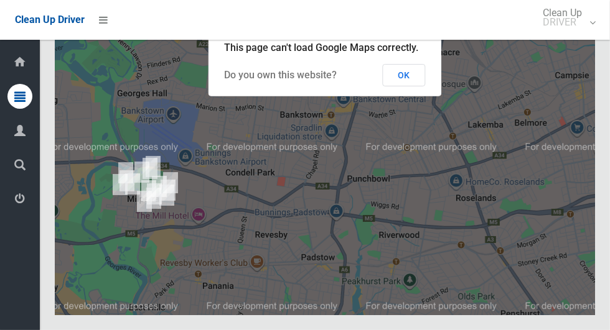
click at [404, 86] on button "OK" at bounding box center [404, 75] width 43 height 22
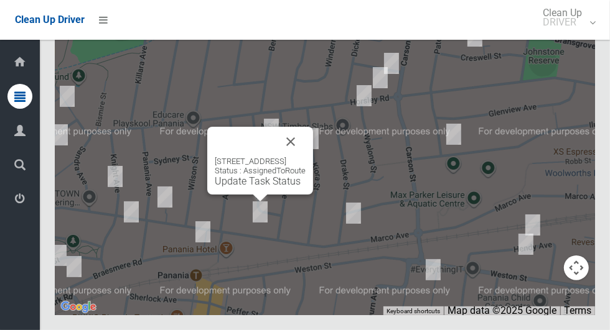
click at [306, 157] on button "Close" at bounding box center [291, 142] width 30 height 30
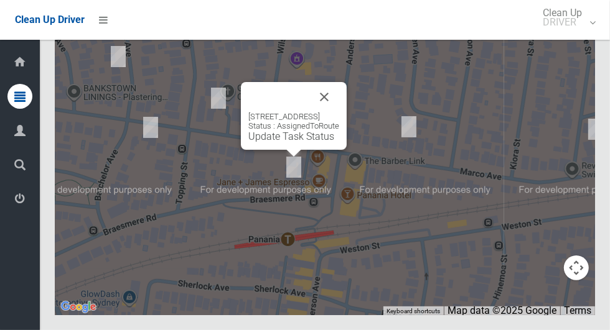
click at [339, 112] on button "Close" at bounding box center [324, 97] width 30 height 30
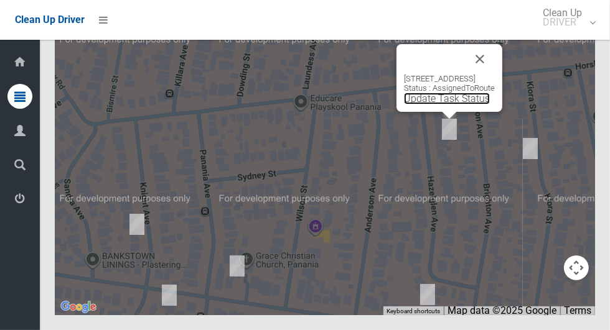
click at [449, 105] on link "Update Task Status" at bounding box center [447, 99] width 86 height 12
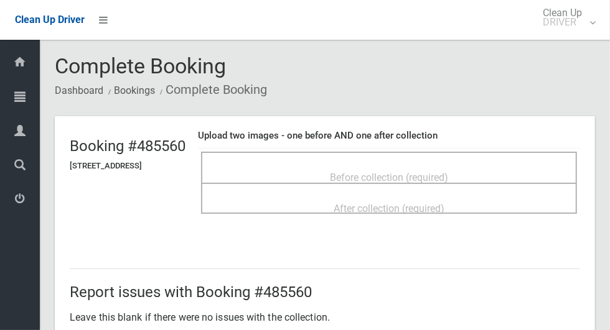
click at [404, 172] on span "Before collection (required)" at bounding box center [389, 178] width 118 height 12
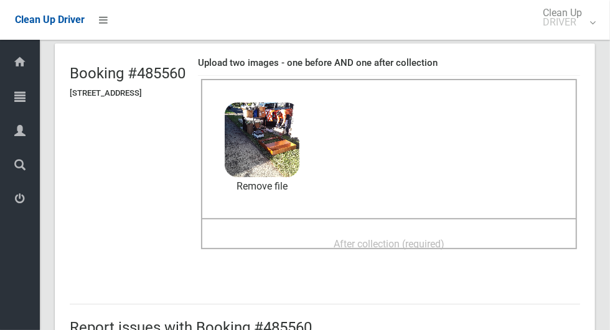
scroll to position [73, 0]
click at [489, 231] on div "After collection (required)" at bounding box center [389, 242] width 348 height 23
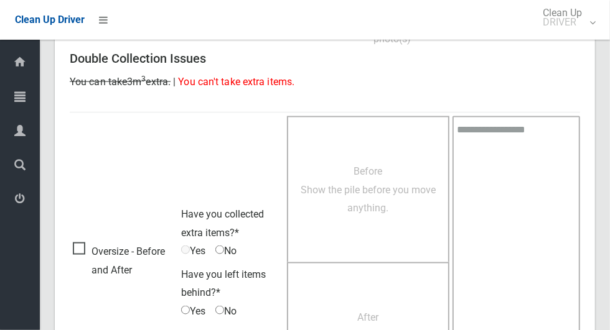
scroll to position [1018, 0]
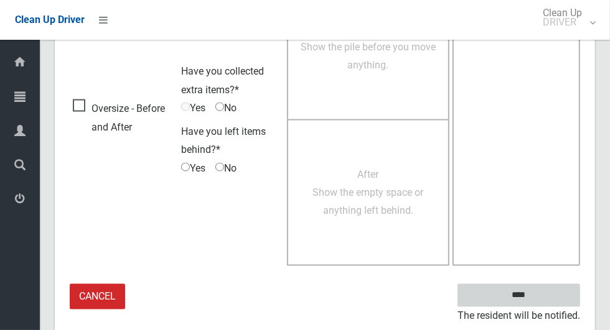
click at [546, 290] on input "****" at bounding box center [518, 295] width 123 height 23
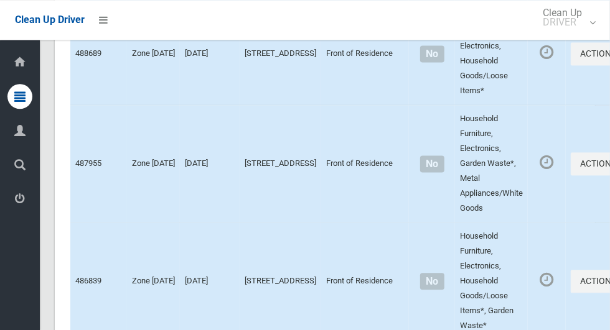
scroll to position [7529, 0]
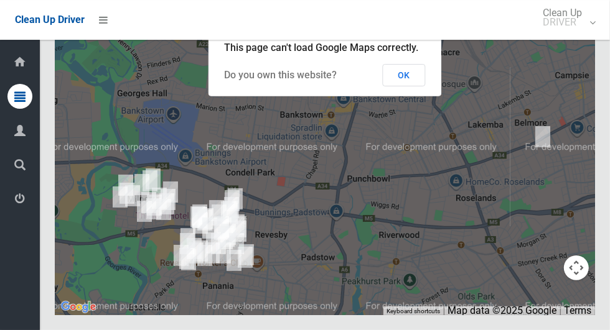
click at [418, 86] on button "OK" at bounding box center [404, 75] width 43 height 22
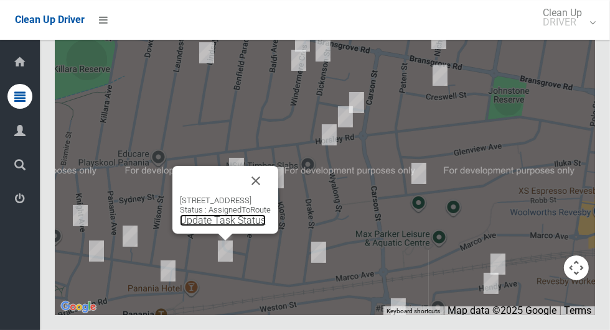
click at [229, 226] on link "Update Task Status" at bounding box center [223, 221] width 86 height 12
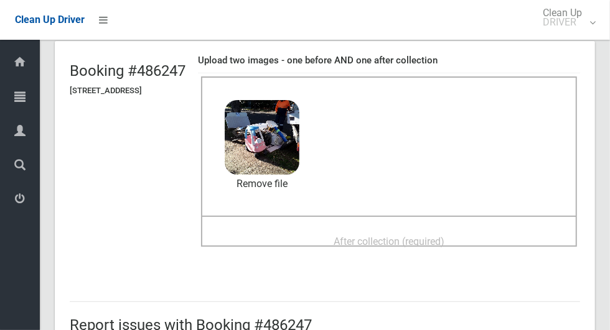
scroll to position [84, 0]
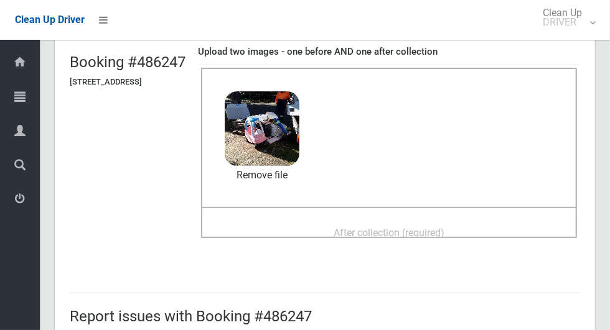
click at [493, 223] on div "After collection (required)" at bounding box center [389, 232] width 348 height 23
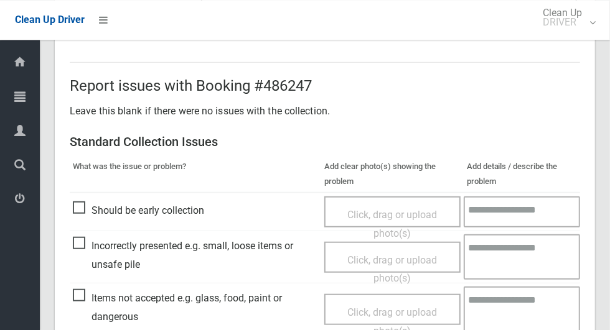
scroll to position [1018, 0]
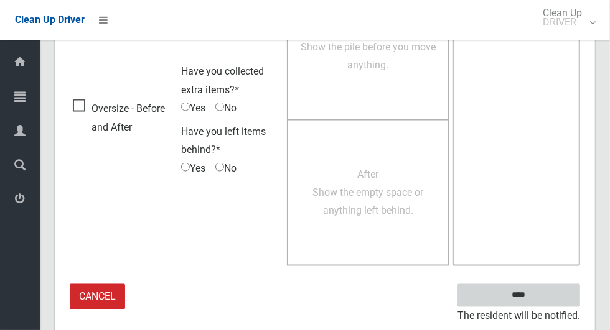
click at [556, 292] on input "****" at bounding box center [518, 295] width 123 height 23
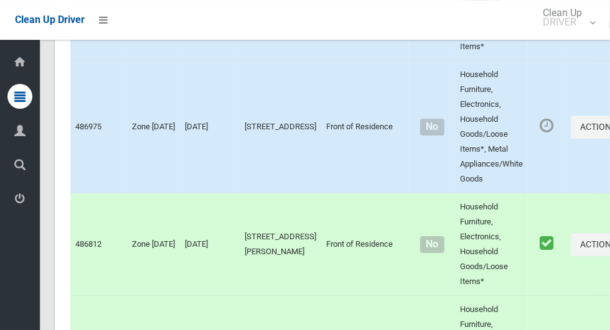
scroll to position [7529, 0]
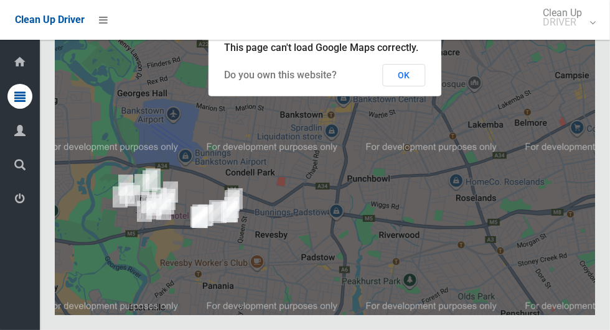
click at [419, 86] on button "OK" at bounding box center [404, 75] width 43 height 22
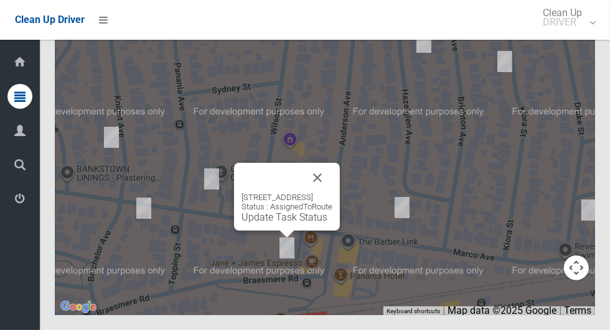
click at [332, 193] on button "Close" at bounding box center [317, 178] width 30 height 30
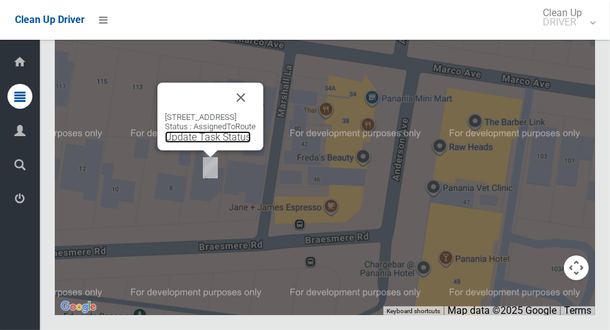
click at [208, 143] on link "Update Task Status" at bounding box center [208, 137] width 86 height 12
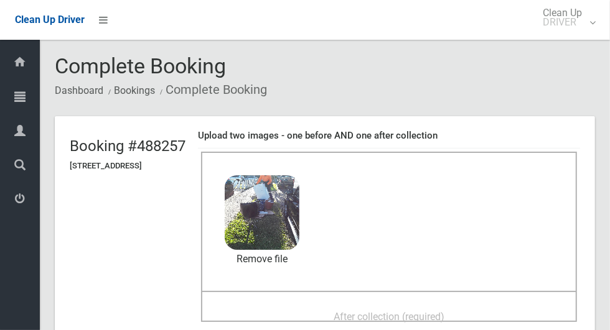
click at [481, 305] on div "After collection (required)" at bounding box center [389, 316] width 348 height 23
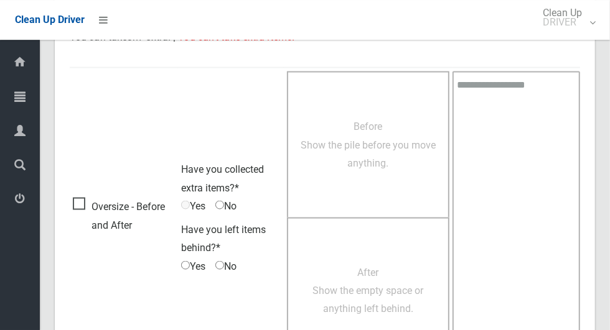
scroll to position [1018, 0]
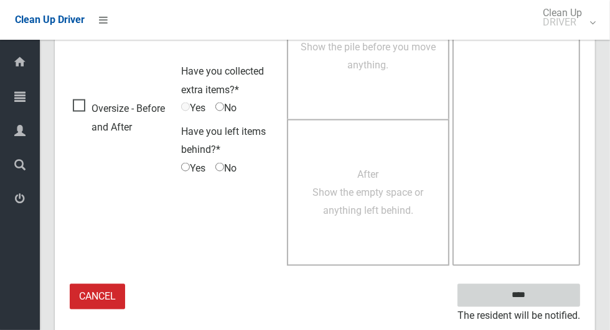
click at [555, 287] on input "****" at bounding box center [518, 295] width 123 height 23
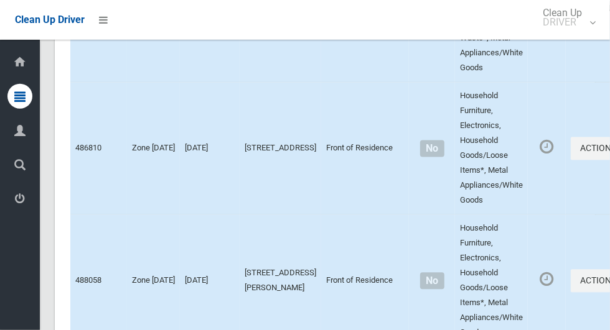
scroll to position [7529, 0]
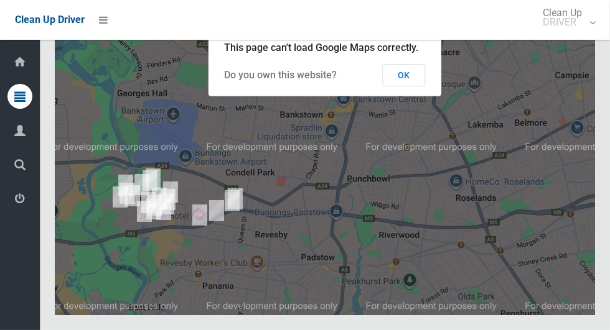
click at [408, 86] on button "OK" at bounding box center [404, 75] width 43 height 22
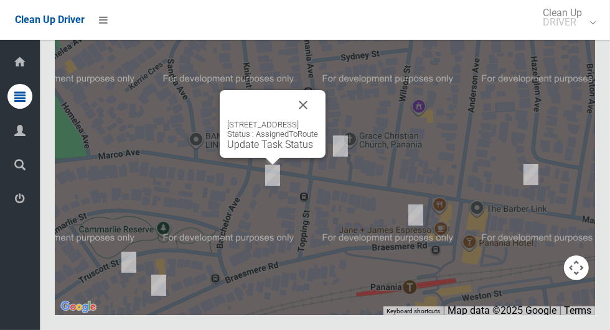
click at [318, 120] on button "Close" at bounding box center [303, 105] width 30 height 30
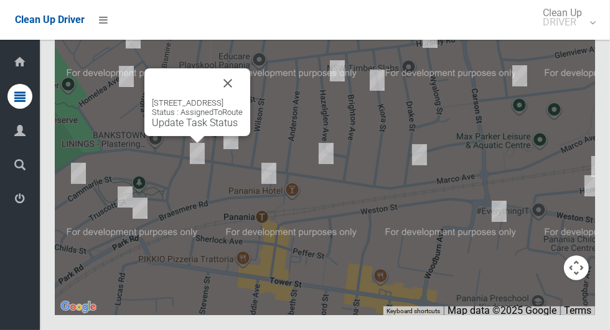
click at [243, 98] on button "Close" at bounding box center [228, 83] width 30 height 30
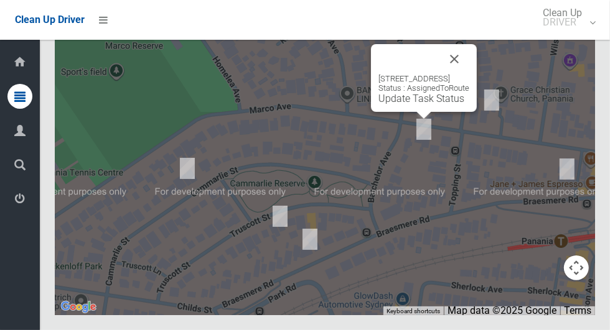
click at [469, 74] on button "Close" at bounding box center [454, 59] width 30 height 30
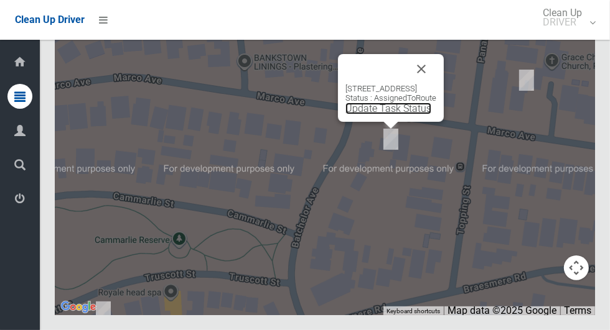
click at [386, 114] on link "Update Task Status" at bounding box center [388, 109] width 86 height 12
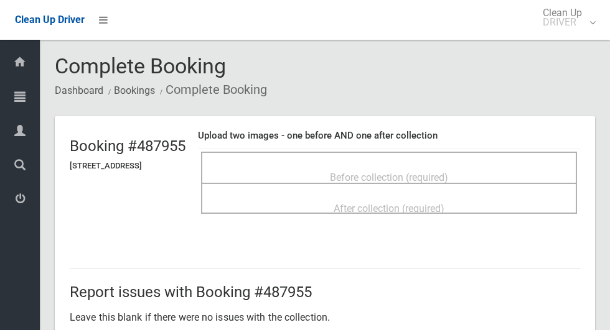
click at [448, 174] on span "Before collection (required)" at bounding box center [389, 178] width 118 height 12
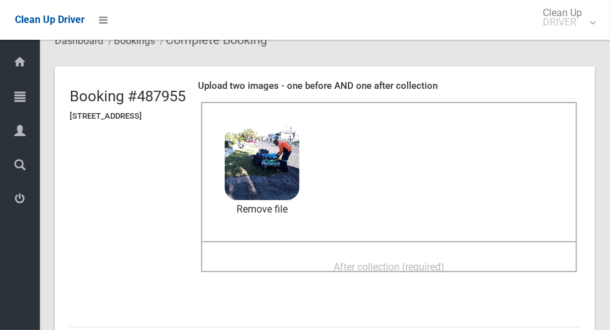
scroll to position [52, 0]
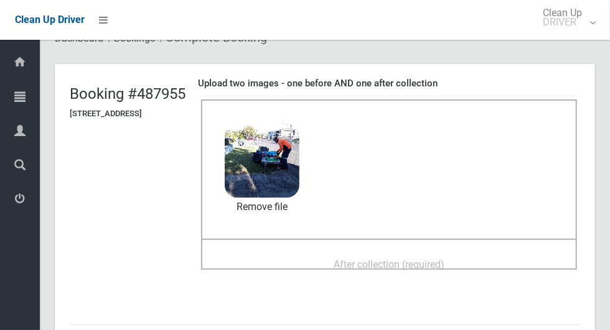
click at [474, 256] on div "After collection (required)" at bounding box center [389, 264] width 348 height 23
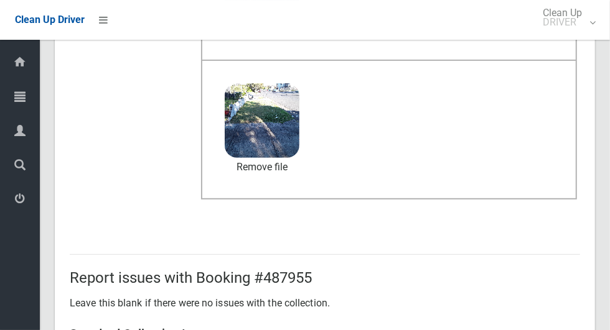
scroll to position [1018, 0]
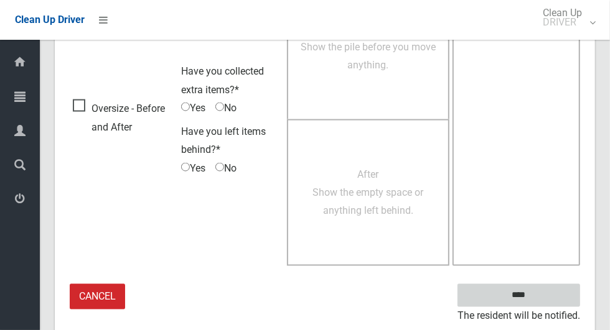
click at [540, 298] on input "****" at bounding box center [518, 295] width 123 height 23
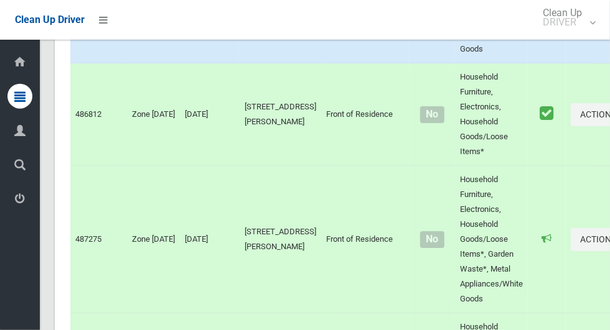
scroll to position [7529, 0]
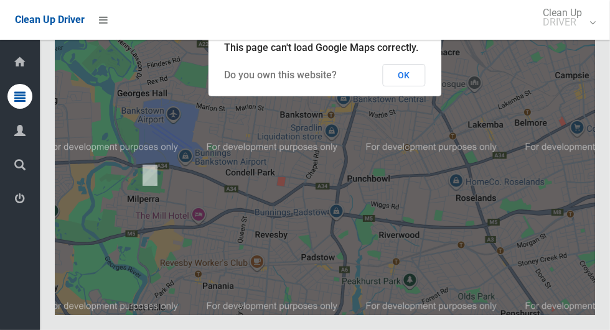
click at [419, 86] on button "OK" at bounding box center [404, 75] width 43 height 22
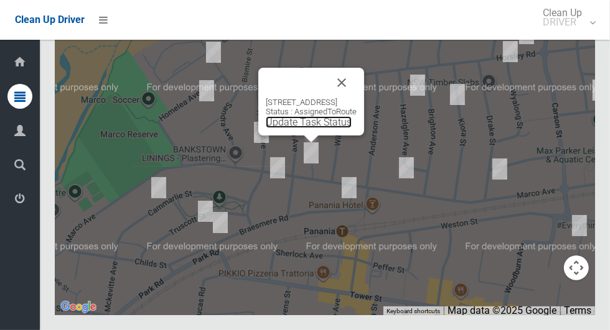
click at [318, 128] on link "Update Task Status" at bounding box center [309, 122] width 86 height 12
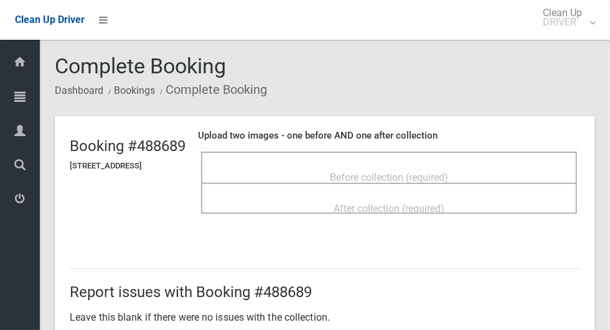
click at [462, 166] on div "Before collection (required)" at bounding box center [389, 177] width 348 height 23
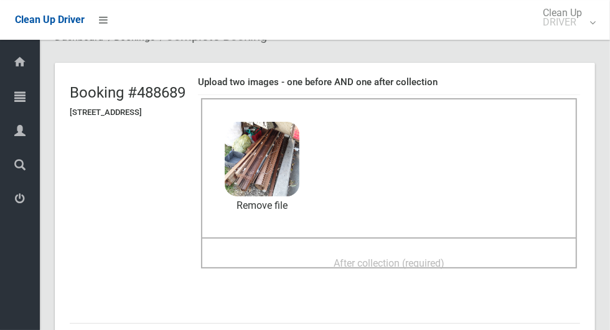
scroll to position [57, 0]
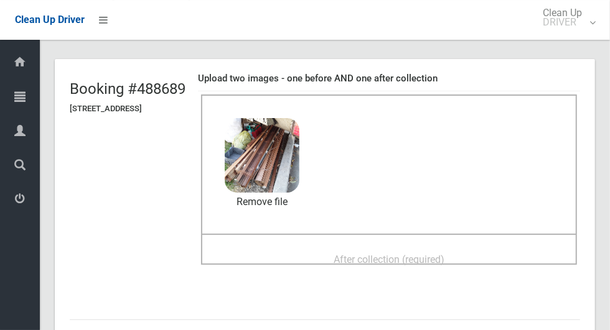
click at [487, 254] on div "After collection (required)" at bounding box center [389, 259] width 348 height 23
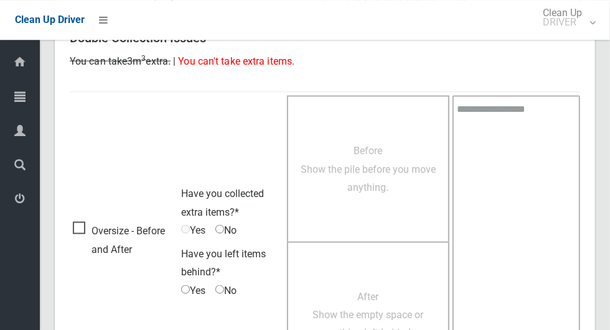
scroll to position [1018, 0]
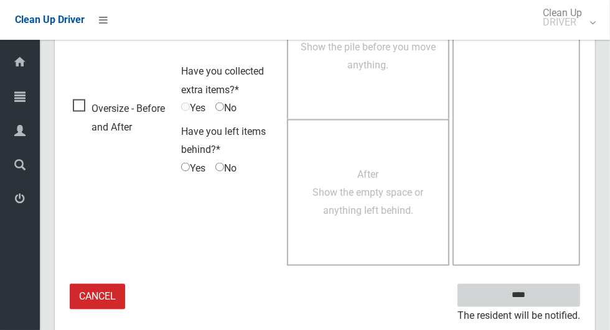
click at [541, 289] on input "****" at bounding box center [518, 295] width 123 height 23
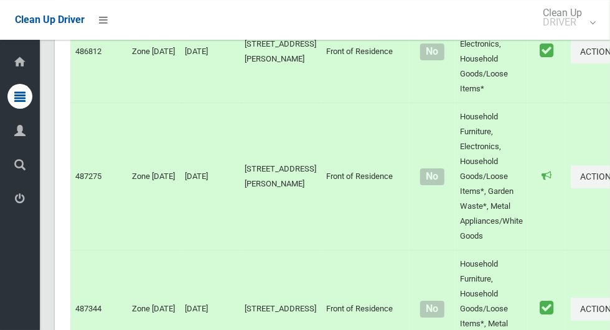
scroll to position [7529, 0]
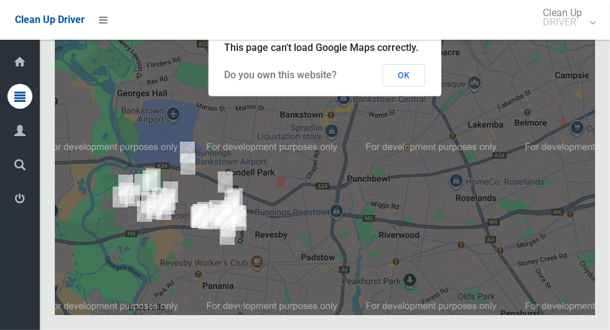
click at [410, 86] on button "OK" at bounding box center [404, 75] width 43 height 22
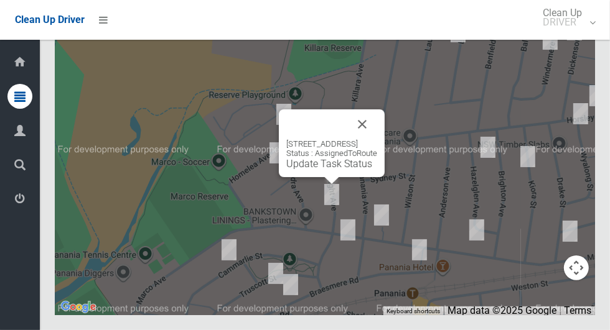
click at [377, 139] on button "Close" at bounding box center [362, 125] width 30 height 30
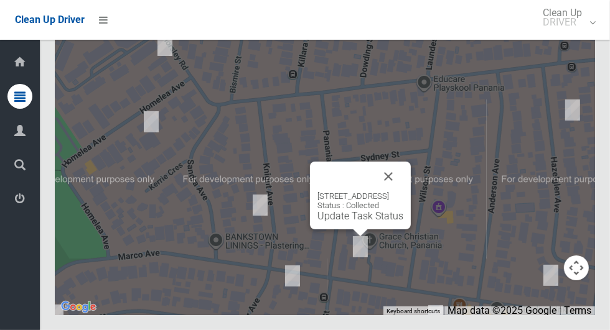
click at [403, 192] on button "Close" at bounding box center [388, 177] width 30 height 30
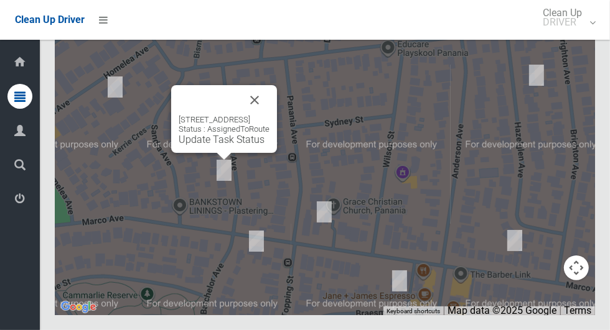
click at [225, 146] on link "Update Task Status" at bounding box center [222, 140] width 86 height 12
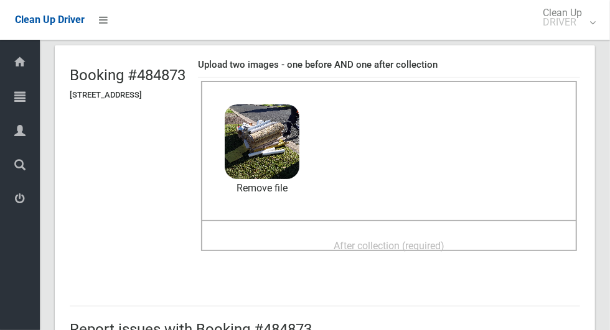
scroll to position [83, 0]
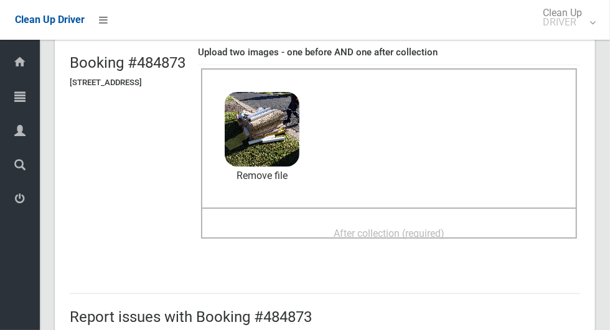
click at [492, 230] on div "After collection (required)" at bounding box center [389, 233] width 348 height 23
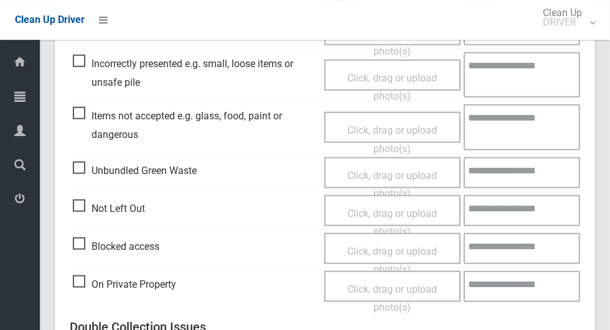
scroll to position [1018, 0]
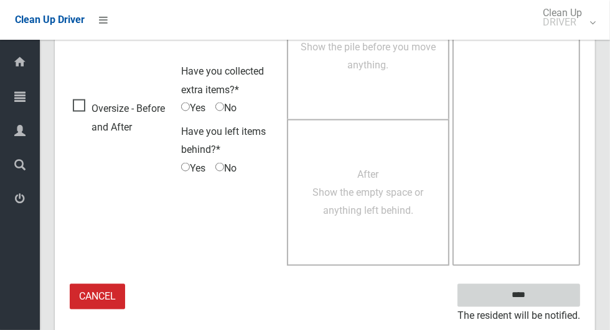
click at [551, 290] on input "****" at bounding box center [518, 295] width 123 height 23
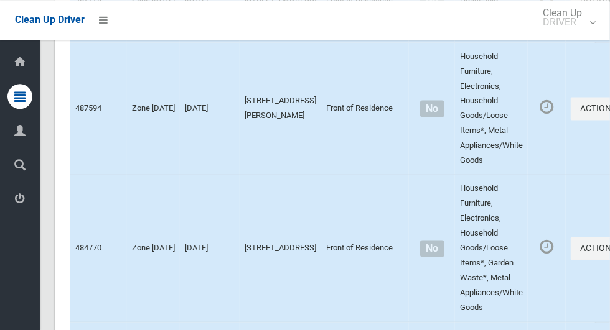
scroll to position [7529, 0]
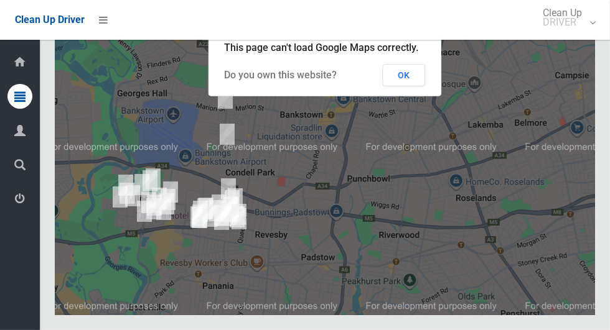
click at [409, 86] on button "OK" at bounding box center [404, 75] width 43 height 22
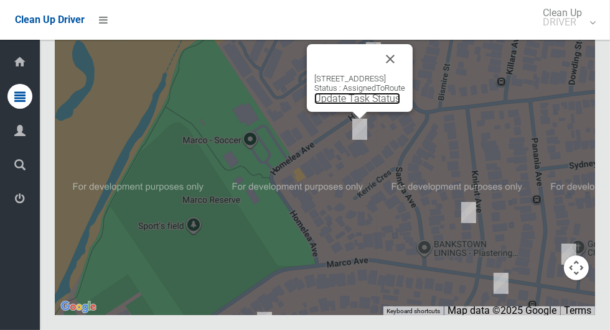
click at [357, 105] on link "Update Task Status" at bounding box center [357, 99] width 86 height 12
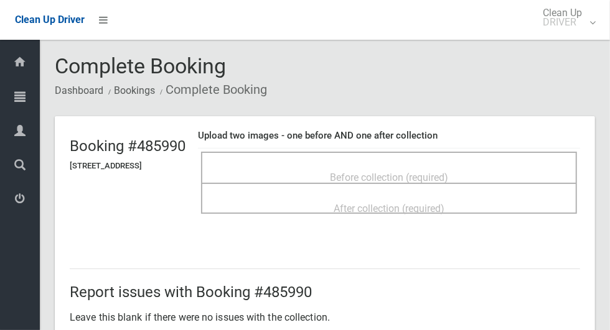
click at [495, 168] on div "Before collection (required)" at bounding box center [389, 177] width 348 height 23
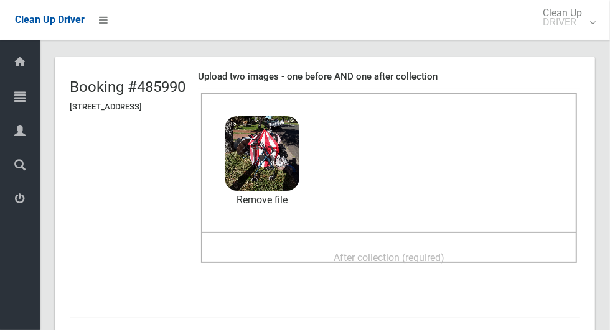
scroll to position [79, 0]
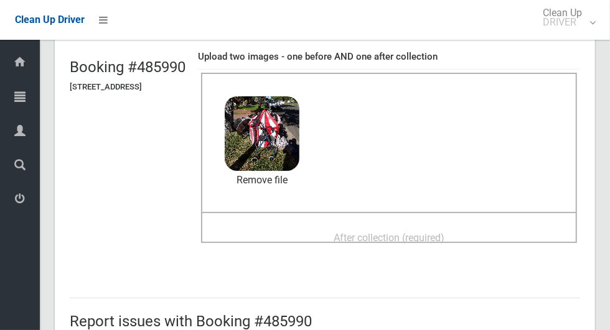
click at [497, 226] on div "After collection (required)" at bounding box center [389, 237] width 348 height 23
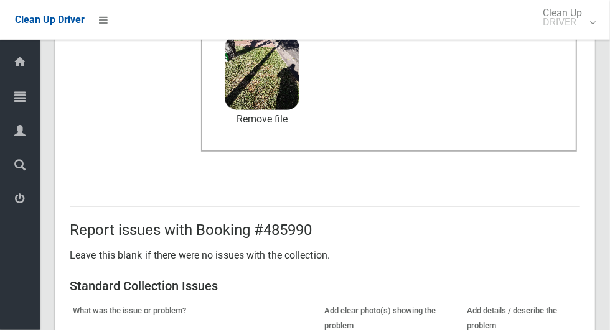
scroll to position [1018, 0]
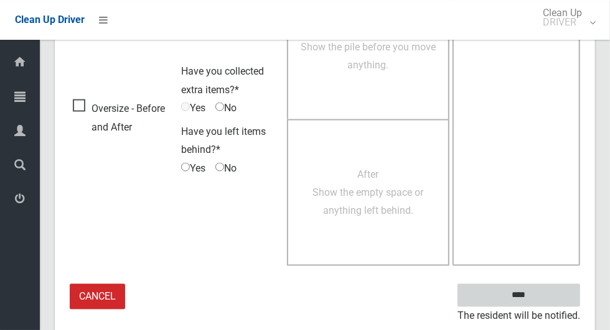
click at [540, 300] on input "****" at bounding box center [518, 295] width 123 height 23
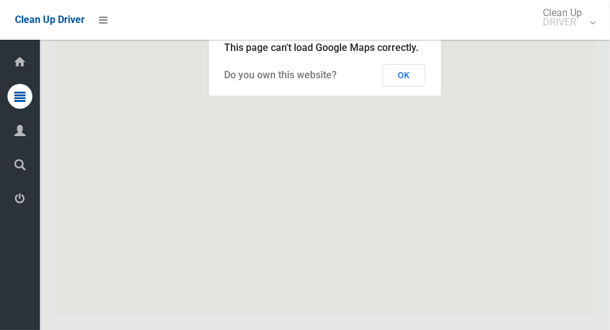
scroll to position [7529, 0]
click at [419, 86] on button "OK" at bounding box center [404, 75] width 43 height 22
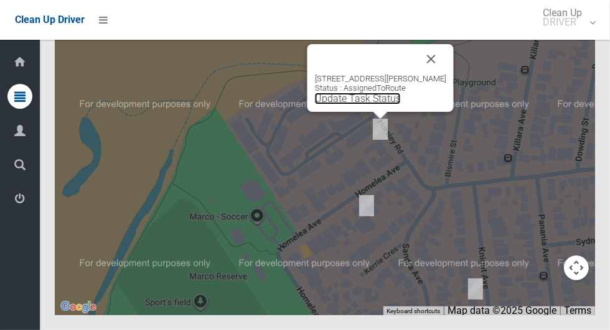
click at [382, 105] on link "Update Task Status" at bounding box center [358, 99] width 86 height 12
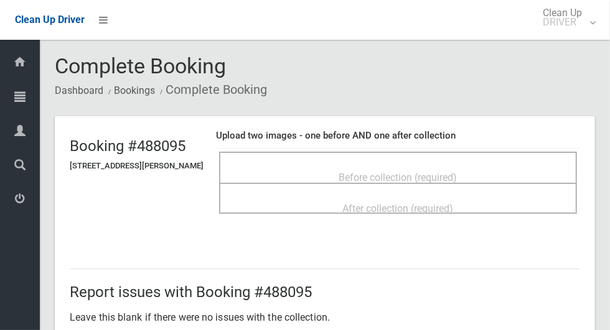
click at [398, 172] on span "Before collection (required)" at bounding box center [398, 178] width 118 height 12
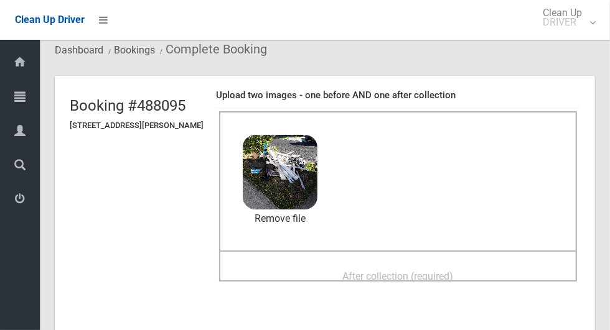
scroll to position [45, 0]
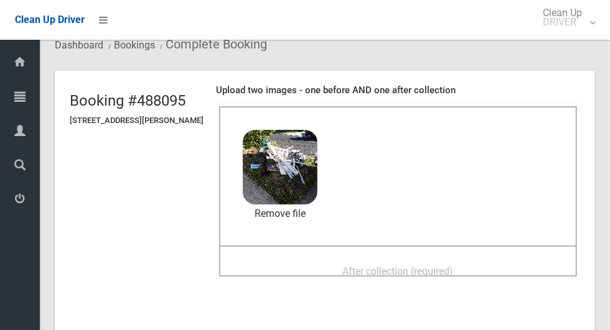
click at [491, 266] on div "After collection (required)" at bounding box center [398, 270] width 330 height 23
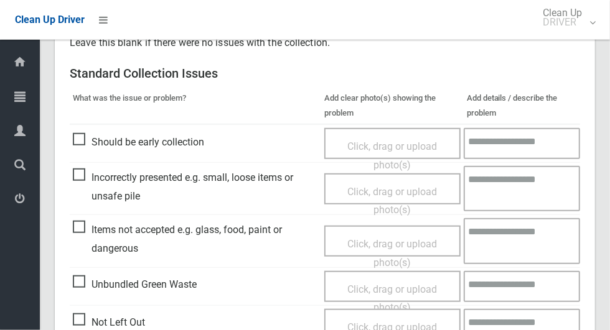
scroll to position [1018, 0]
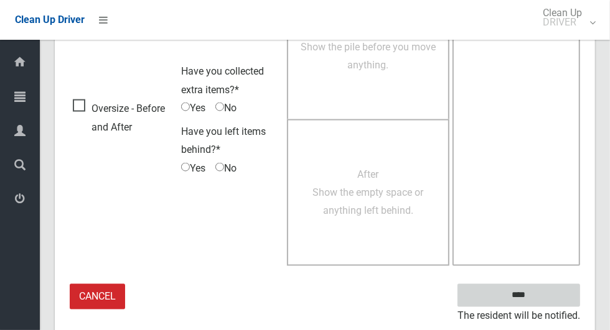
click at [558, 292] on input "****" at bounding box center [518, 295] width 123 height 23
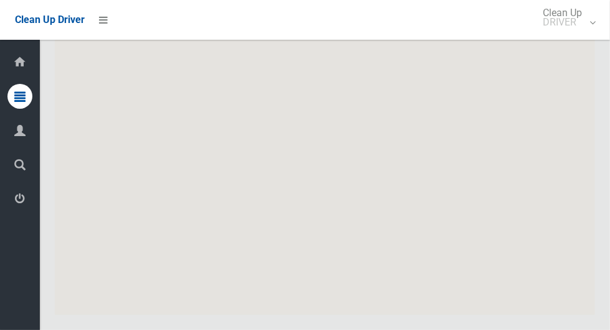
scroll to position [7529, 0]
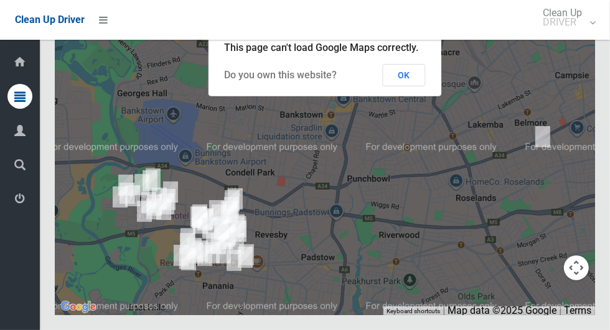
click at [419, 86] on button "OK" at bounding box center [404, 75] width 43 height 22
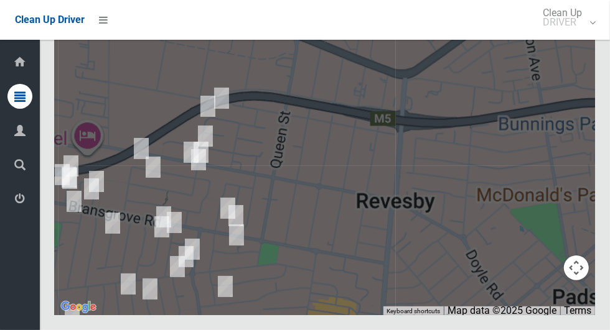
click at [506, 267] on div at bounding box center [325, 159] width 540 height 311
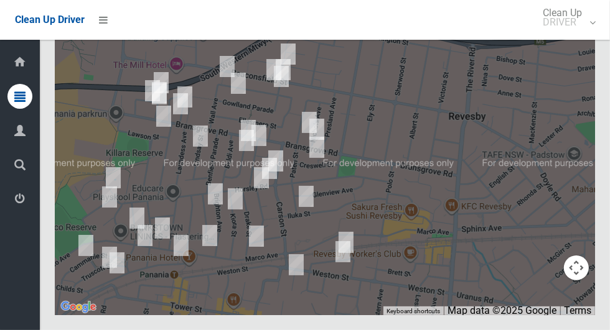
click at [16, 211] on icon at bounding box center [19, 199] width 11 height 25
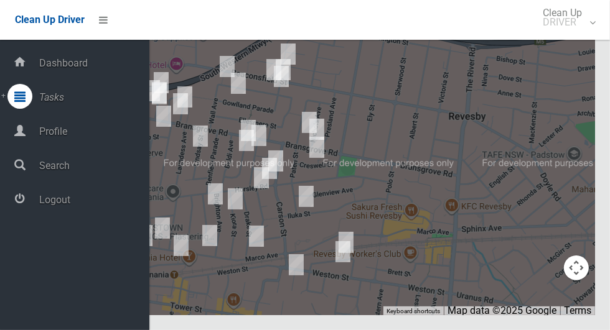
click at [123, 203] on span "Logout" at bounding box center [92, 200] width 114 height 12
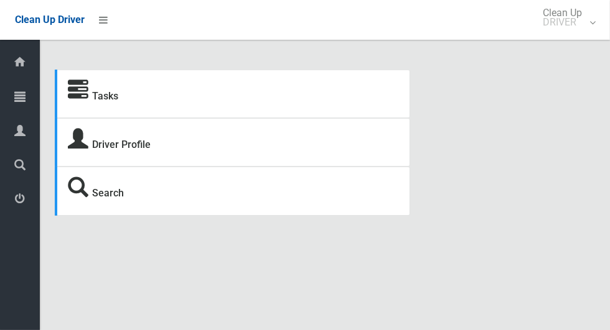
click at [33, 103] on span "Tasks" at bounding box center [31, 97] width 4 height 12
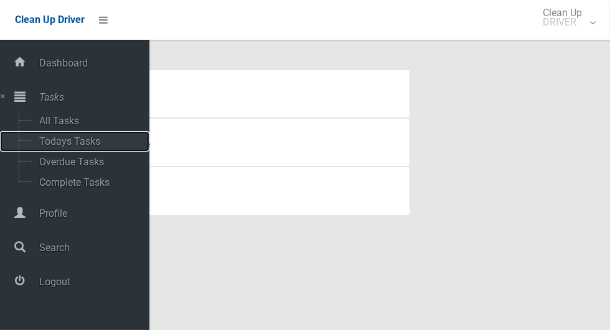
click at [100, 141] on span "Todays Tasks" at bounding box center [86, 142] width 103 height 12
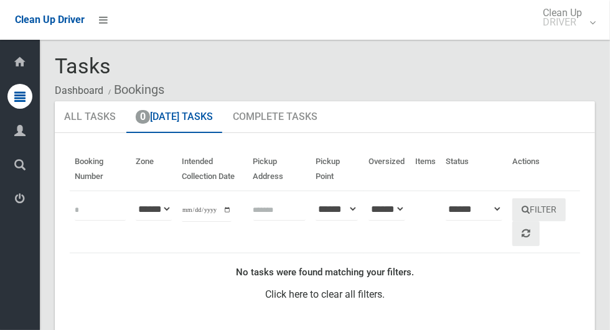
click at [26, 211] on icon at bounding box center [19, 199] width 11 height 25
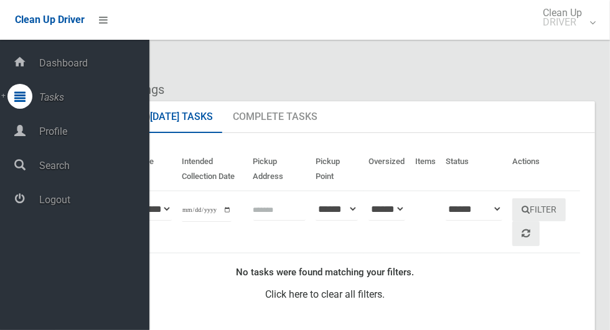
click at [114, 206] on span "Logout" at bounding box center [92, 200] width 114 height 12
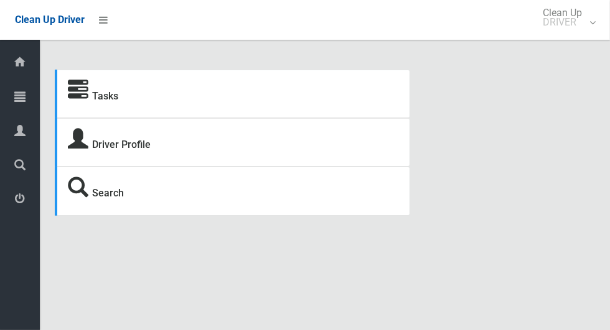
click at [22, 96] on icon at bounding box center [19, 96] width 11 height 25
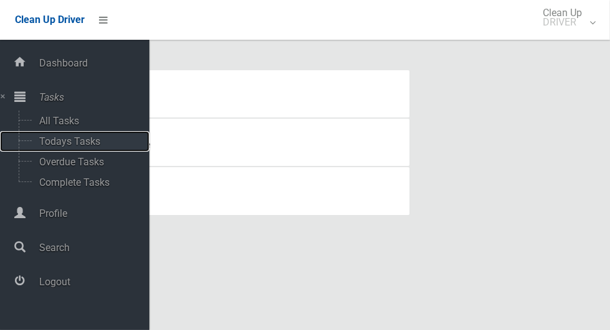
click at [100, 142] on span "Todays Tasks" at bounding box center [86, 142] width 103 height 12
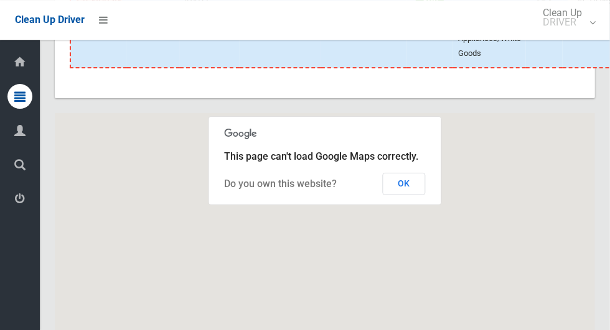
scroll to position [7651, 0]
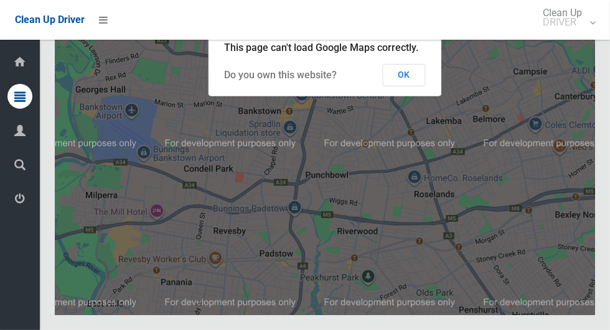
click at [419, 86] on button "OK" at bounding box center [404, 75] width 43 height 22
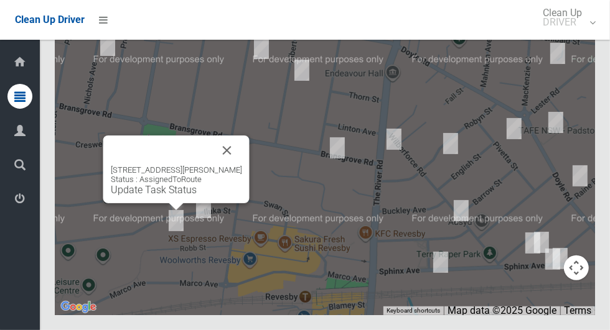
click at [231, 166] on button "Close" at bounding box center [227, 151] width 30 height 30
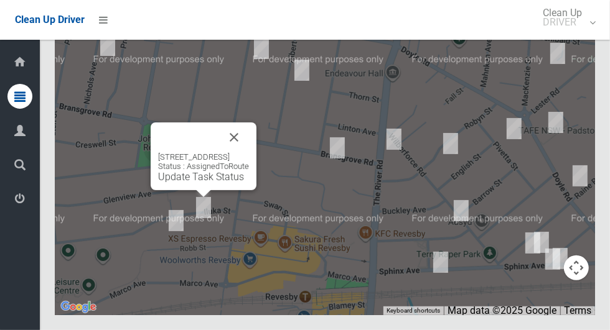
click at [249, 152] on button "Close" at bounding box center [234, 138] width 30 height 30
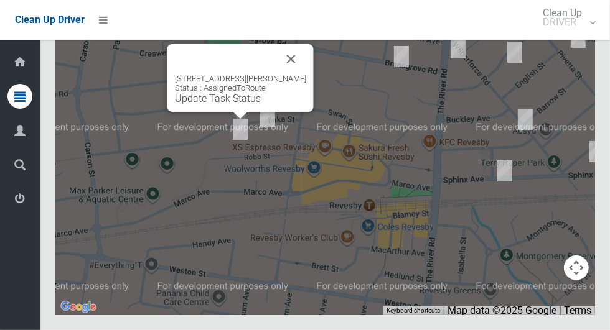
click at [290, 74] on button "Close" at bounding box center [291, 59] width 30 height 30
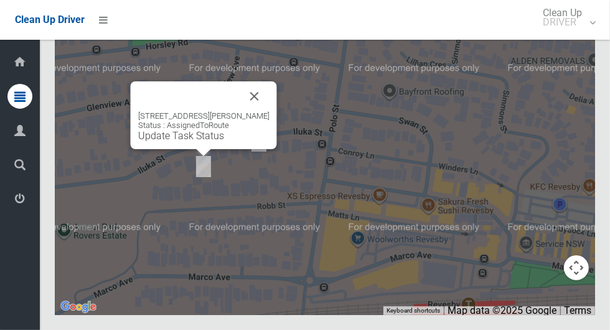
click at [263, 111] on button "Close" at bounding box center [255, 97] width 30 height 30
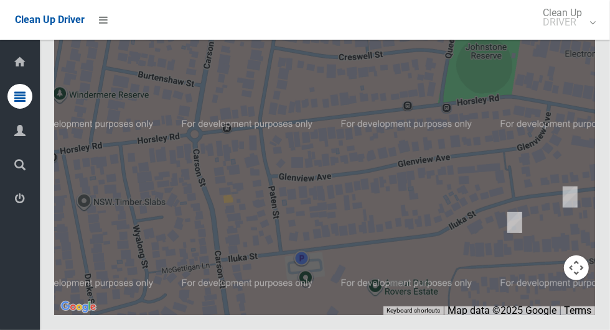
scroll to position [7649, 0]
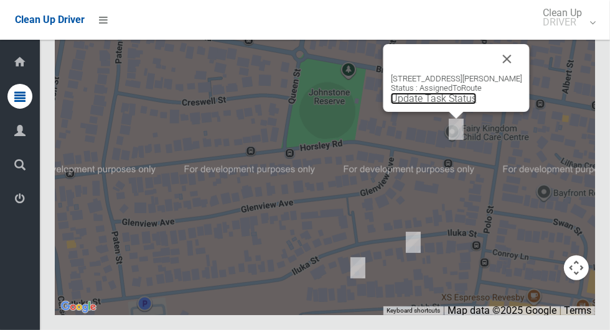
click at [465, 105] on link "Update Task Status" at bounding box center [434, 99] width 86 height 12
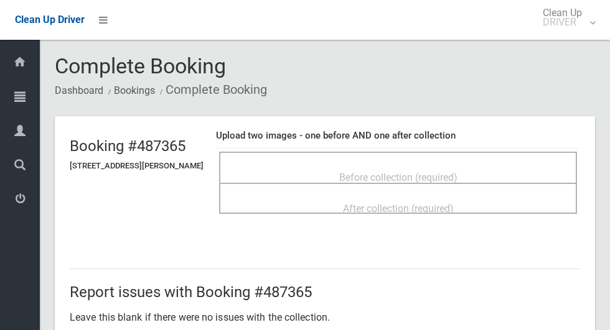
click at [491, 172] on div "Before collection (required)" at bounding box center [398, 177] width 330 height 23
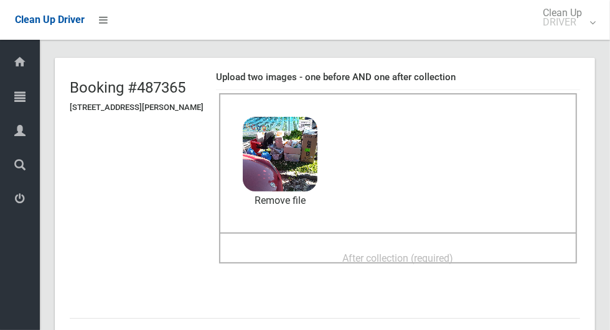
scroll to position [58, 0]
click at [513, 247] on div "After collection (required)" at bounding box center [398, 258] width 330 height 23
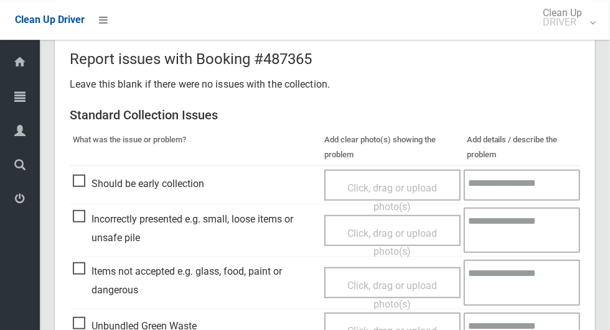
scroll to position [1018, 0]
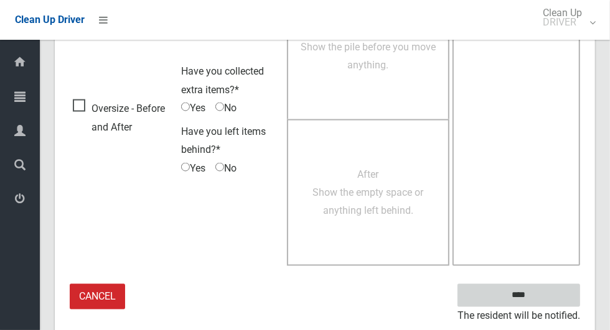
click at [521, 288] on input "****" at bounding box center [518, 295] width 123 height 23
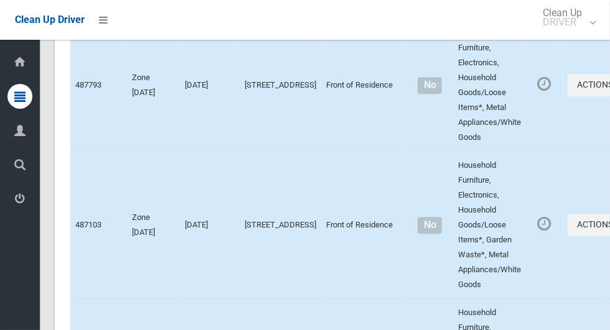
scroll to position [7651, 0]
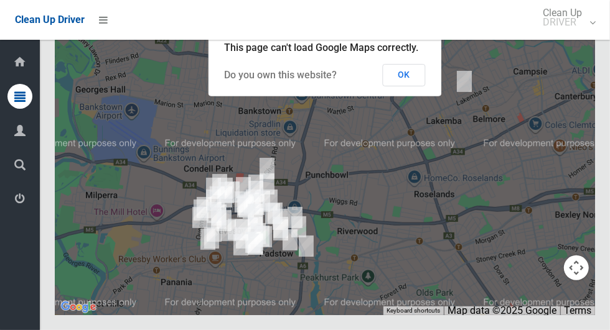
click at [419, 86] on button "OK" at bounding box center [404, 75] width 43 height 22
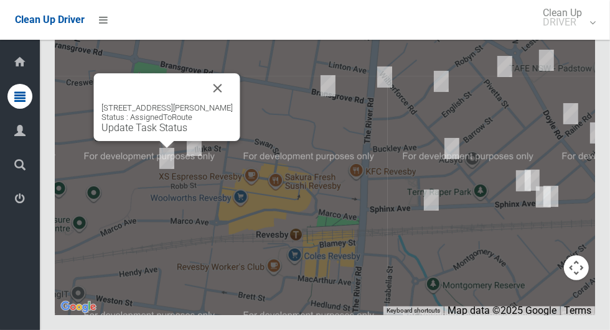
click at [164, 134] on div "20A Robb Street, REVESBY NSW 2212 Status : AssignedToRoute Update Task Status" at bounding box center [166, 118] width 131 height 30
click at [165, 134] on link "Update Task Status" at bounding box center [144, 128] width 86 height 12
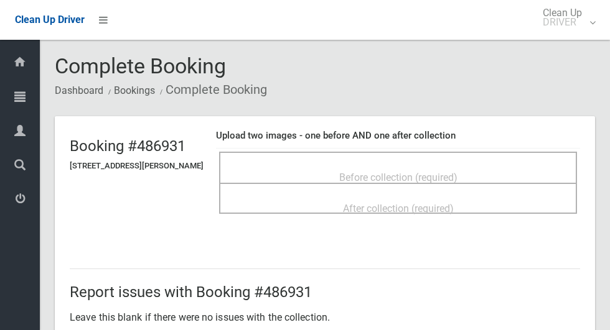
click at [515, 169] on div "Before collection (required)" at bounding box center [398, 177] width 330 height 23
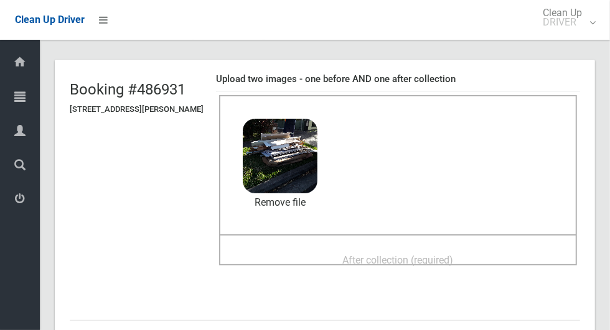
scroll to position [60, 0]
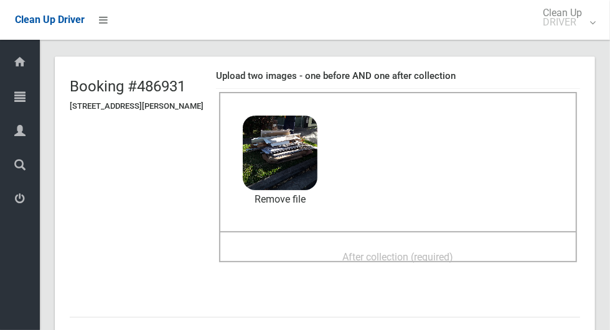
click at [487, 248] on div "After collection (required)" at bounding box center [398, 256] width 330 height 23
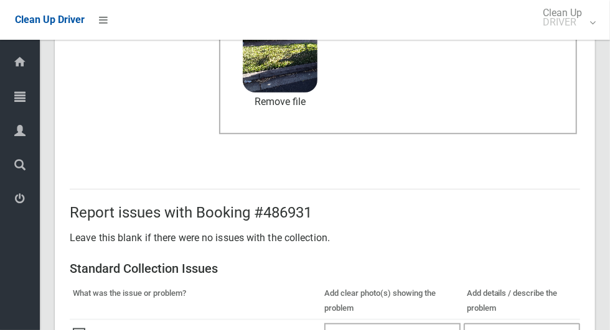
scroll to position [1018, 0]
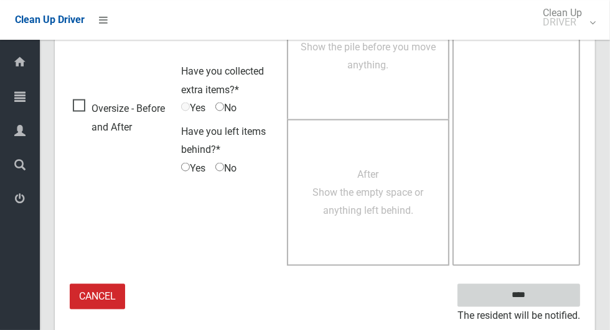
click at [552, 294] on input "****" at bounding box center [518, 295] width 123 height 23
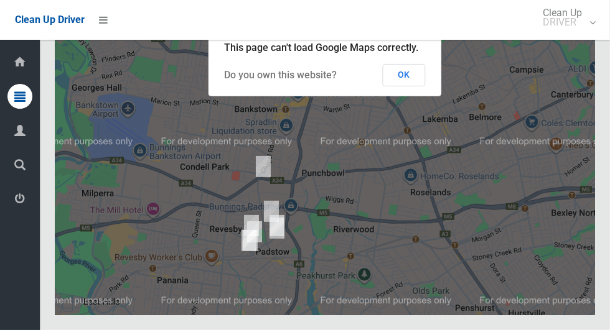
scroll to position [7651, 0]
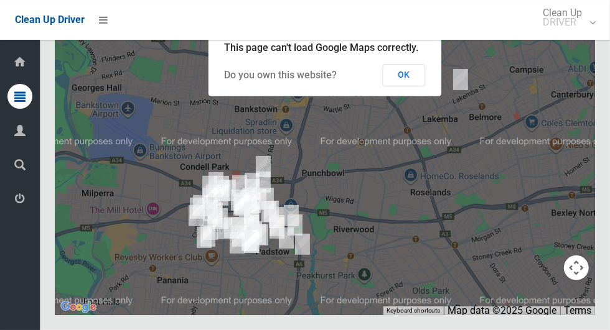
click at [419, 86] on button "OK" at bounding box center [404, 75] width 43 height 22
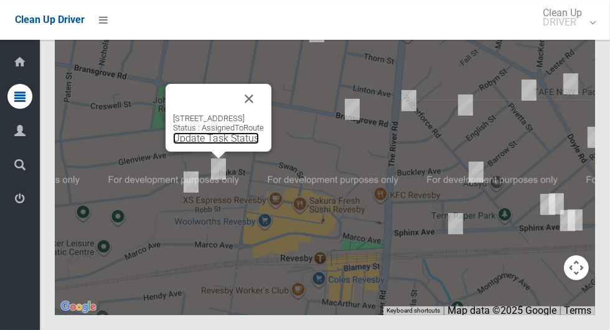
click at [222, 144] on link "Update Task Status" at bounding box center [216, 139] width 86 height 12
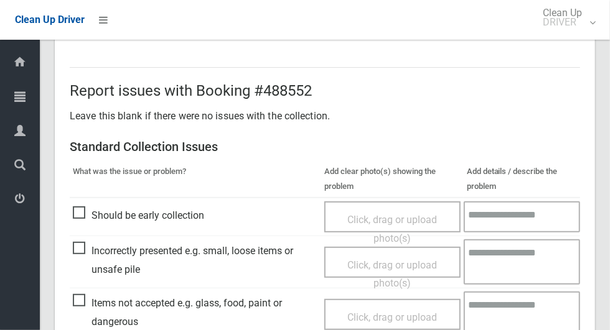
scroll to position [324, 0]
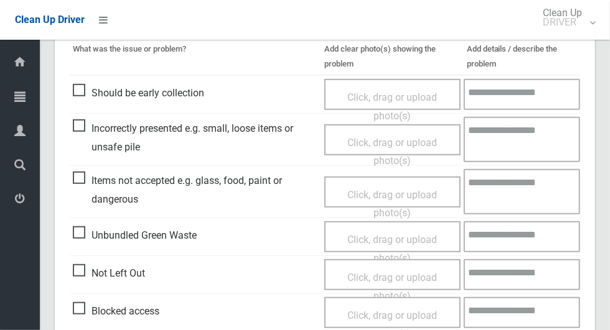
click at [131, 273] on span "Not Left Out" at bounding box center [109, 273] width 72 height 19
click at [404, 277] on span "Click, drag or upload photo(s)" at bounding box center [392, 287] width 90 height 30
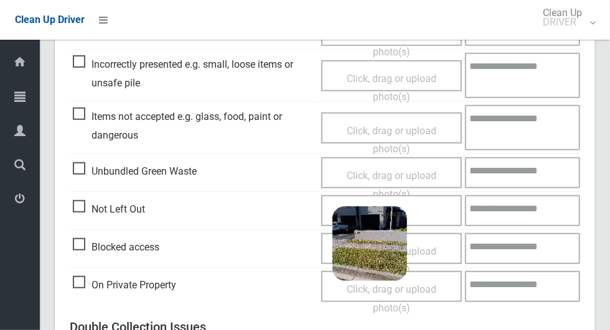
scroll to position [801, 0]
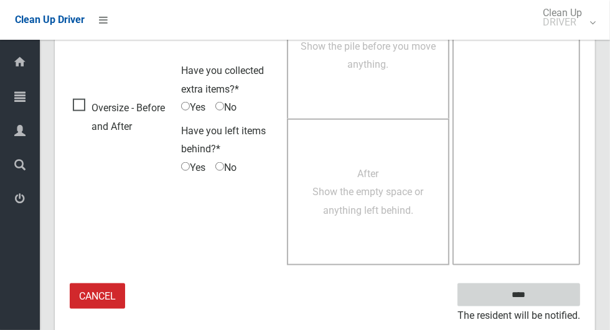
click at [553, 290] on input "****" at bounding box center [518, 295] width 123 height 23
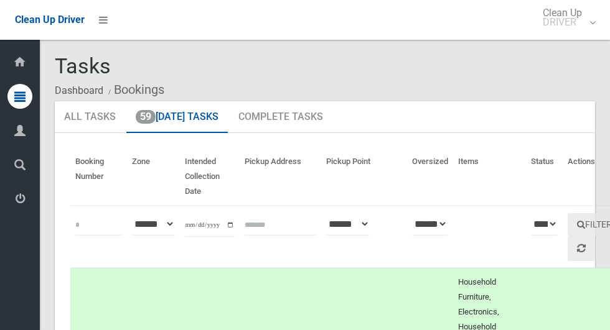
scroll to position [7651, 0]
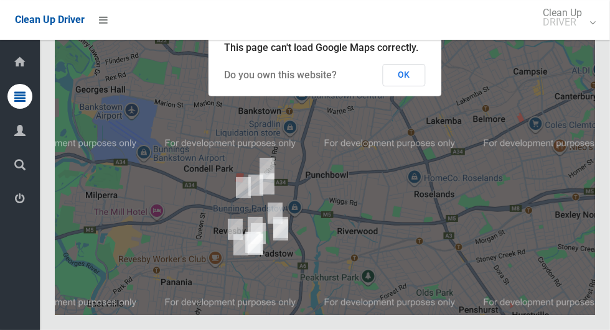
click at [406, 86] on button "OK" at bounding box center [404, 75] width 43 height 22
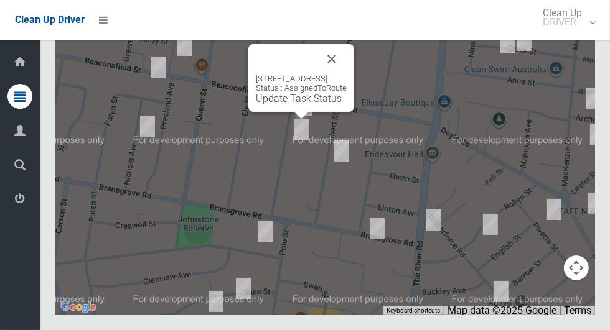
click at [347, 74] on button "Close" at bounding box center [332, 59] width 30 height 30
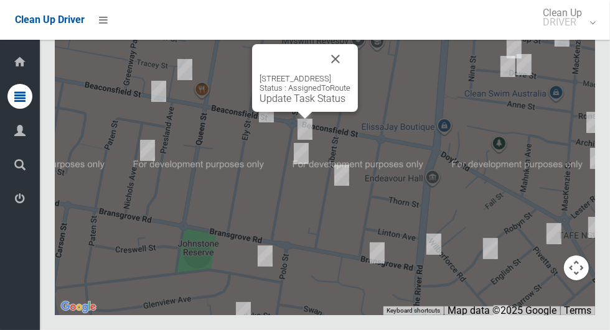
click at [350, 74] on button "Close" at bounding box center [335, 59] width 30 height 30
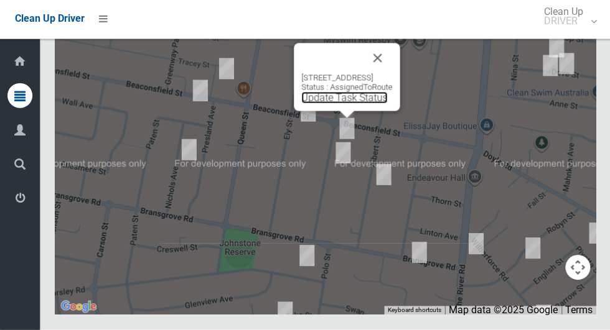
click at [342, 105] on link "Update Task Status" at bounding box center [344, 99] width 86 height 12
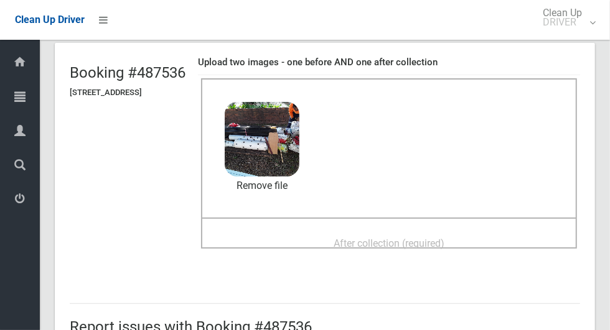
scroll to position [86, 0]
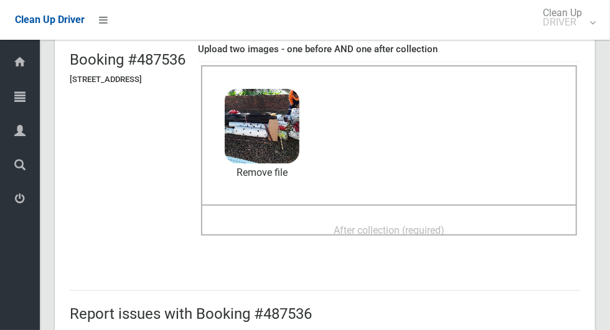
click at [483, 229] on div "After collection (required)" at bounding box center [389, 229] width 348 height 23
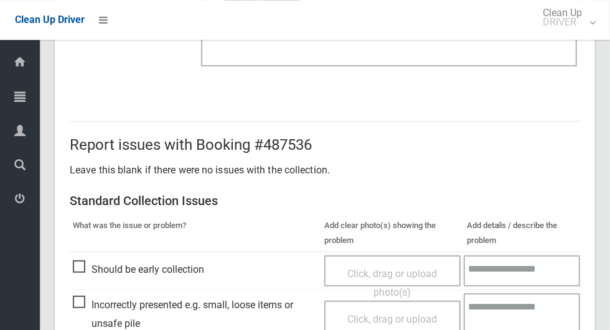
scroll to position [1018, 0]
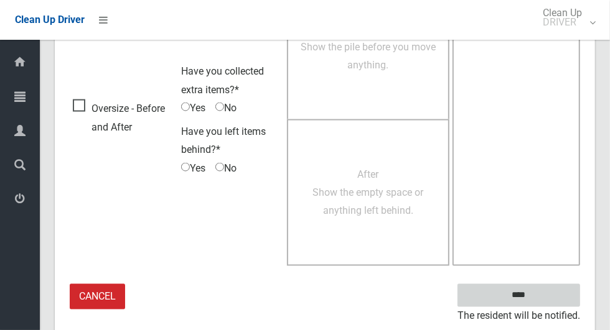
click at [558, 293] on input "****" at bounding box center [518, 295] width 123 height 23
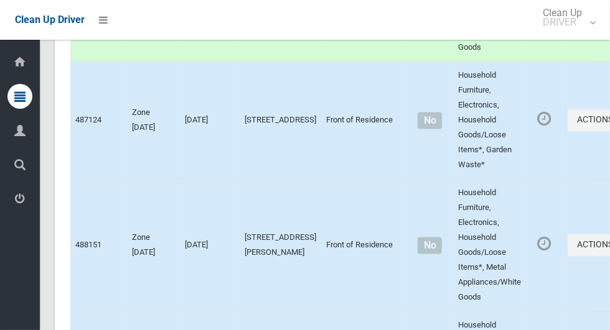
scroll to position [7651, 0]
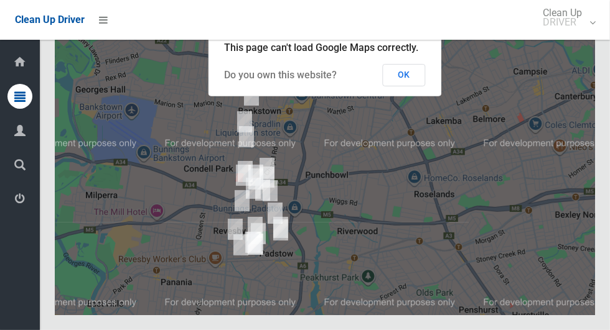
click at [419, 86] on button "OK" at bounding box center [404, 75] width 43 height 22
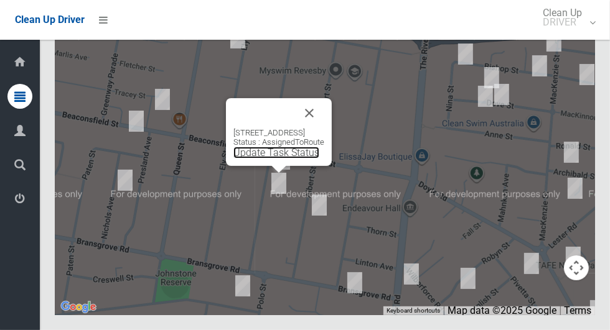
click at [279, 159] on link "Update Task Status" at bounding box center [276, 153] width 86 height 12
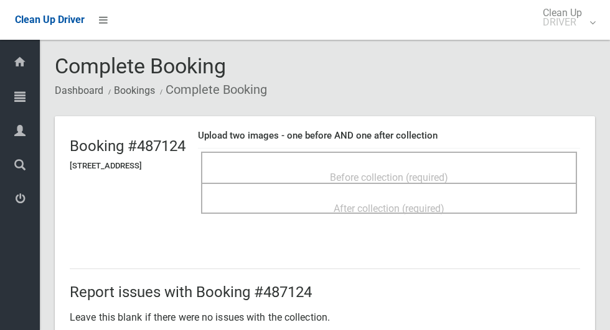
click at [498, 166] on div "Before collection (required)" at bounding box center [389, 177] width 348 height 23
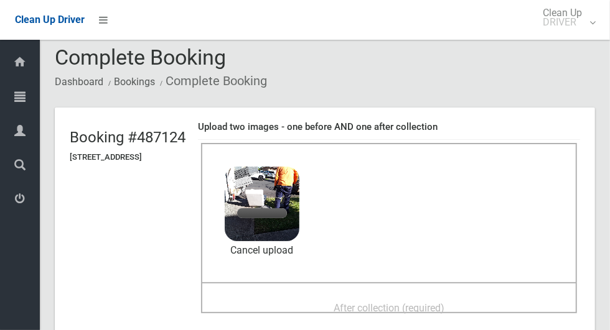
scroll to position [52, 0]
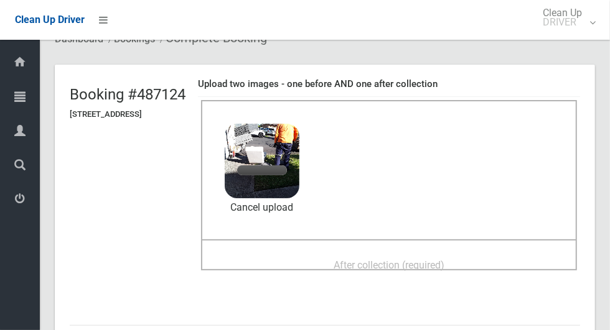
click at [487, 257] on div "After collection (required)" at bounding box center [389, 264] width 348 height 23
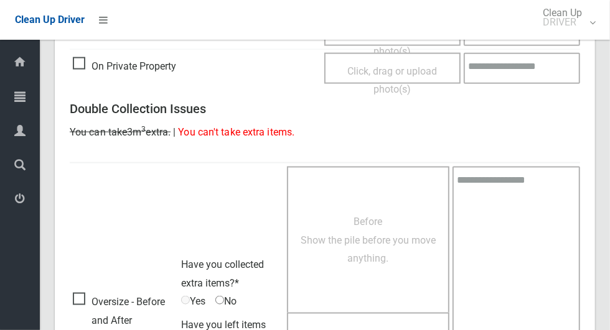
scroll to position [1018, 0]
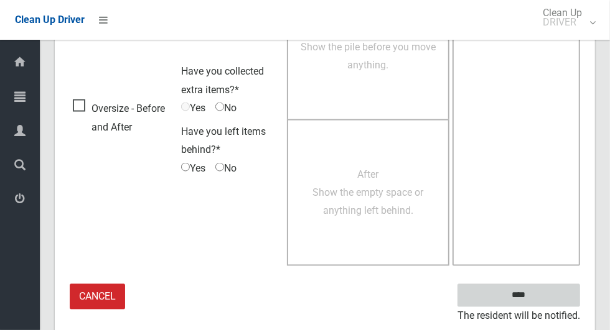
click at [551, 286] on input "****" at bounding box center [518, 295] width 123 height 23
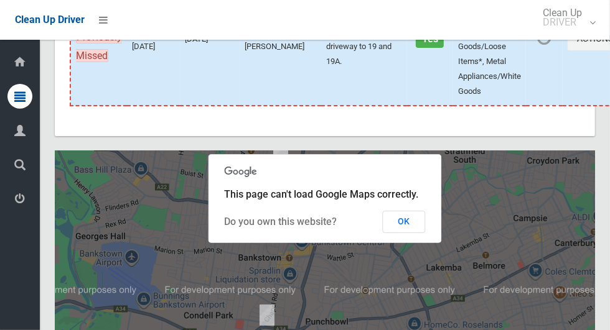
scroll to position [7651, 0]
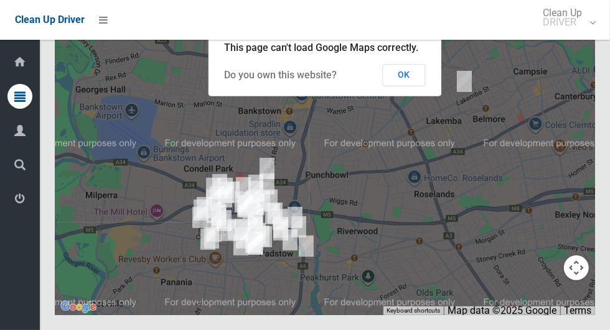
click at [419, 86] on button "OK" at bounding box center [404, 75] width 43 height 22
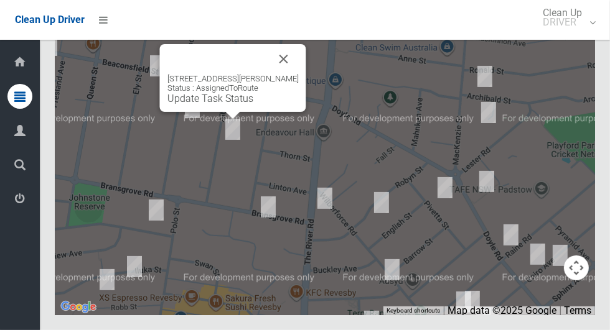
click at [281, 74] on button "Close" at bounding box center [284, 59] width 30 height 30
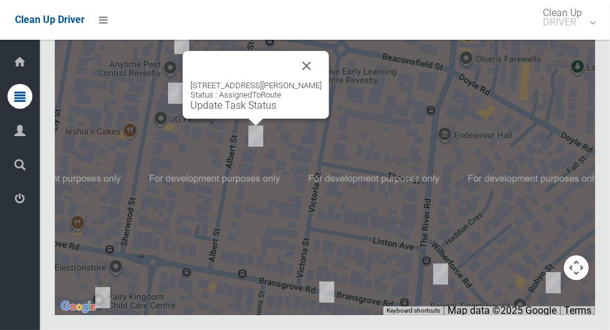
click at [254, 119] on div "89A Albert Street, REVESBY NSW 2212 Status : AssignedToRoute Update Task Status" at bounding box center [256, 85] width 146 height 68
click at [255, 119] on div "89A Albert Street, REVESBY NSW 2212 Status : AssignedToRoute Update Task Status" at bounding box center [256, 85] width 146 height 68
click at [250, 111] on link "Update Task Status" at bounding box center [233, 106] width 86 height 12
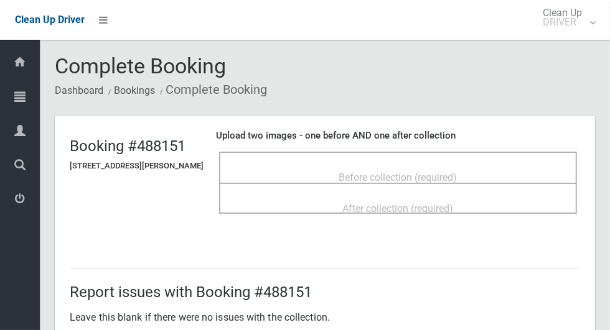
click at [457, 172] on span "Before collection (required)" at bounding box center [398, 178] width 118 height 12
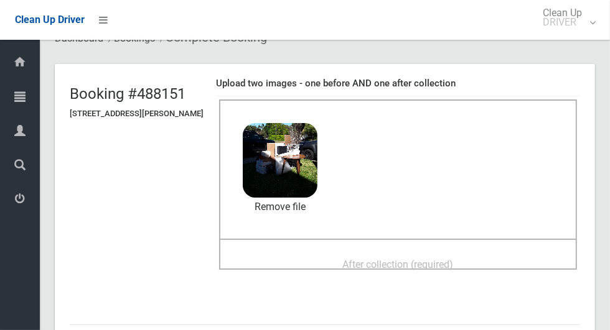
scroll to position [62, 0]
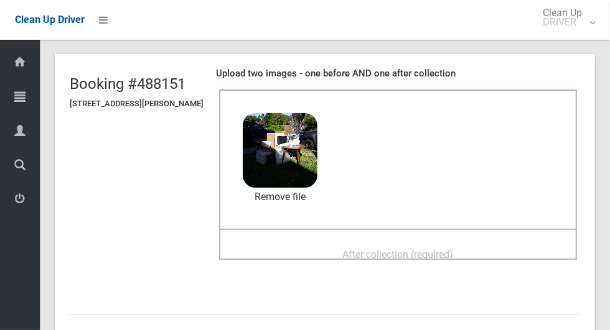
click at [493, 249] on div "After collection (required)" at bounding box center [398, 254] width 330 height 23
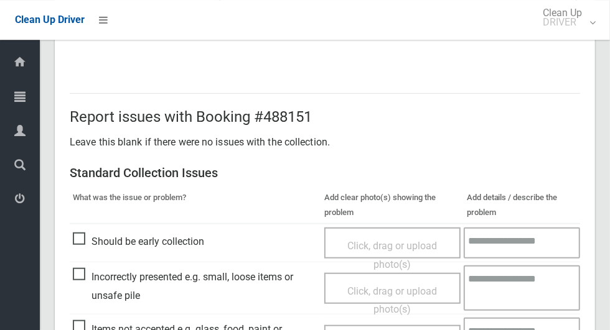
scroll to position [1018, 0]
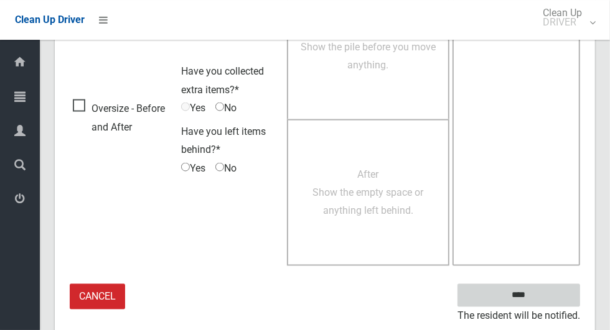
click at [546, 294] on input "****" at bounding box center [518, 295] width 123 height 23
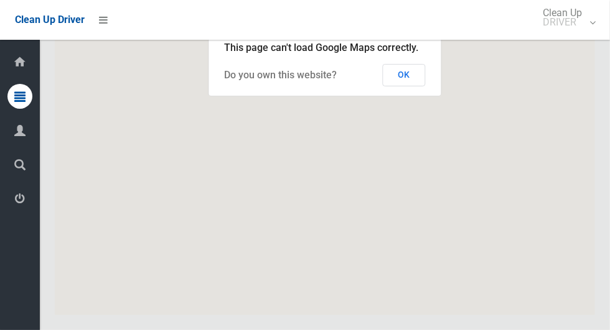
scroll to position [7651, 0]
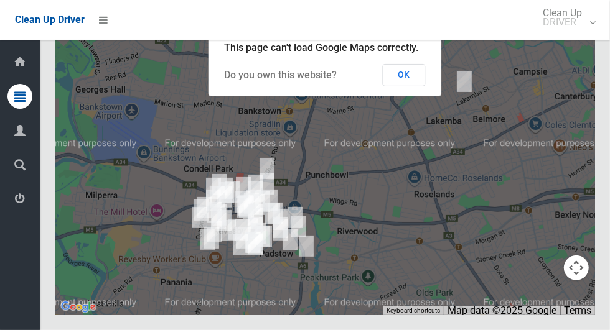
click at [419, 86] on button "OK" at bounding box center [404, 75] width 43 height 22
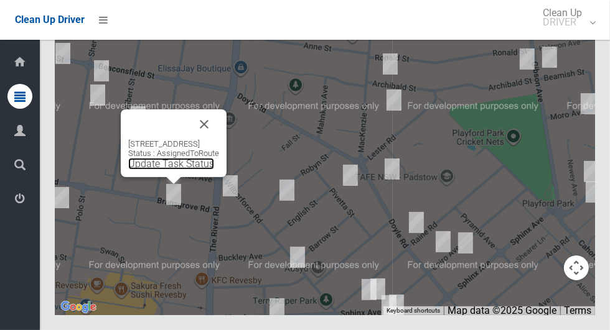
click at [168, 170] on link "Update Task Status" at bounding box center [171, 164] width 86 height 12
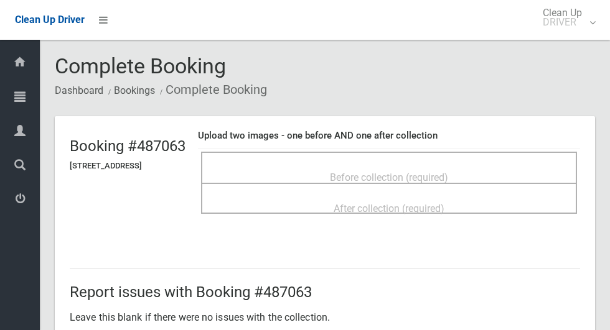
click at [503, 168] on div "Before collection (required)" at bounding box center [389, 177] width 348 height 23
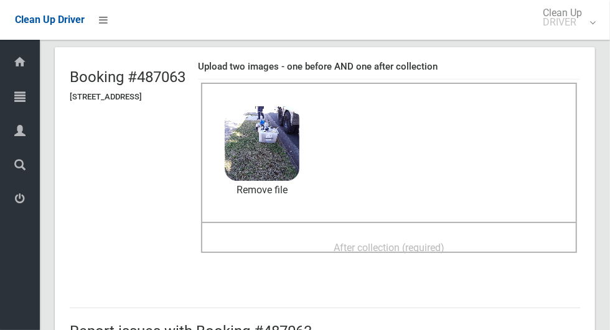
scroll to position [81, 0]
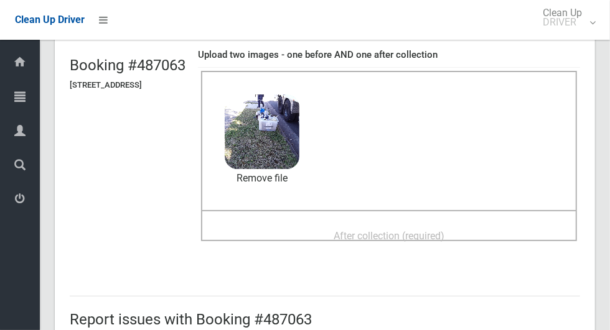
click at [503, 225] on div "After collection (required)" at bounding box center [389, 235] width 348 height 23
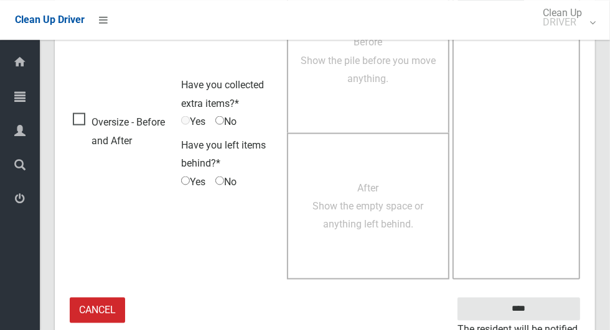
scroll to position [1018, 0]
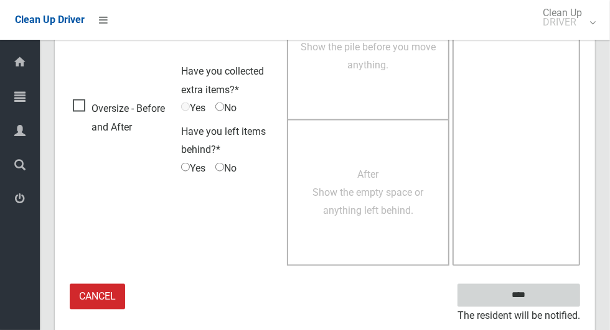
click at [552, 284] on input "****" at bounding box center [518, 295] width 123 height 23
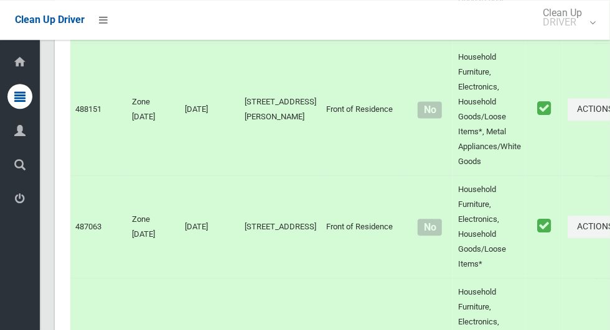
scroll to position [7651, 0]
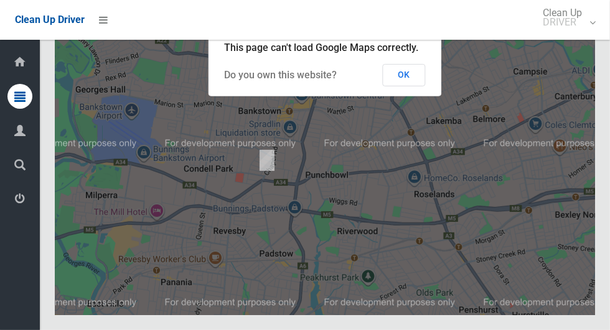
click at [419, 86] on button "OK" at bounding box center [404, 75] width 43 height 22
